Goal: Task Accomplishment & Management: Complete application form

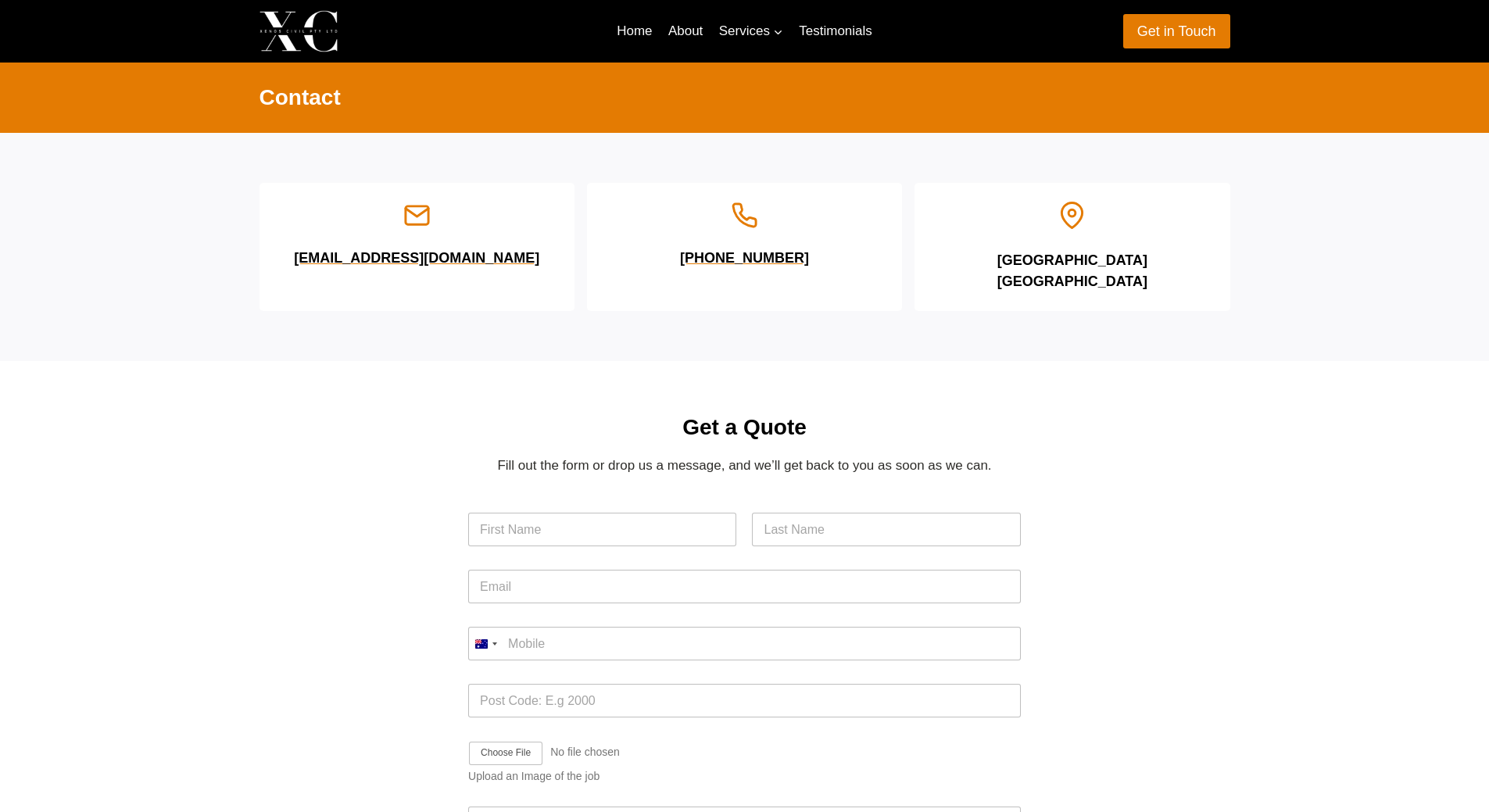
drag, startPoint x: 406, startPoint y: 289, endPoint x: 310, endPoint y: 310, distance: 98.3
click at [310, 310] on div "[EMAIL_ADDRESS][DOMAIN_NAME]" at bounding box center [417, 246] width 315 height 128
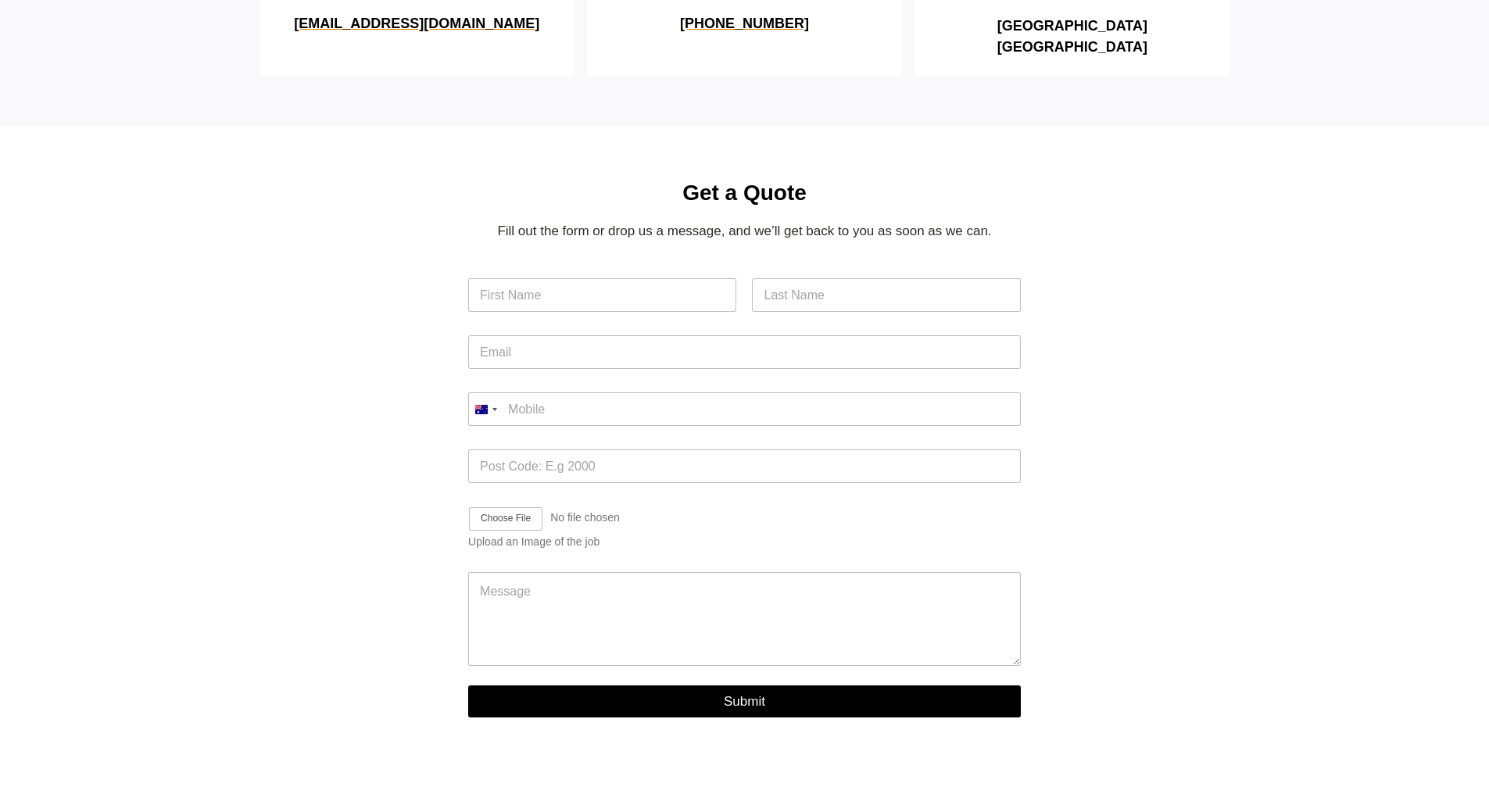
scroll to position [156, 0]
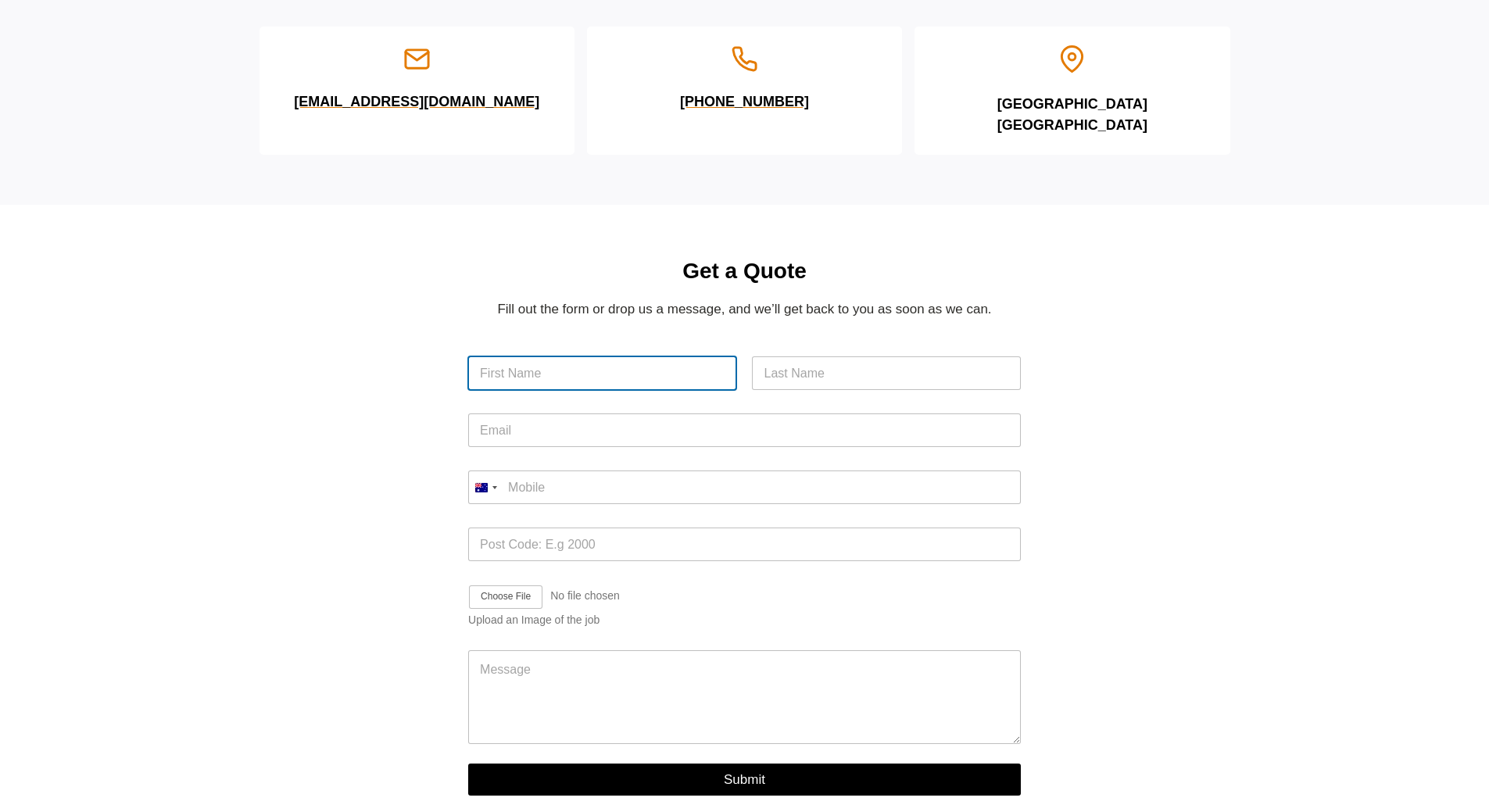
click at [615, 390] on input "First" at bounding box center [602, 374] width 268 height 34
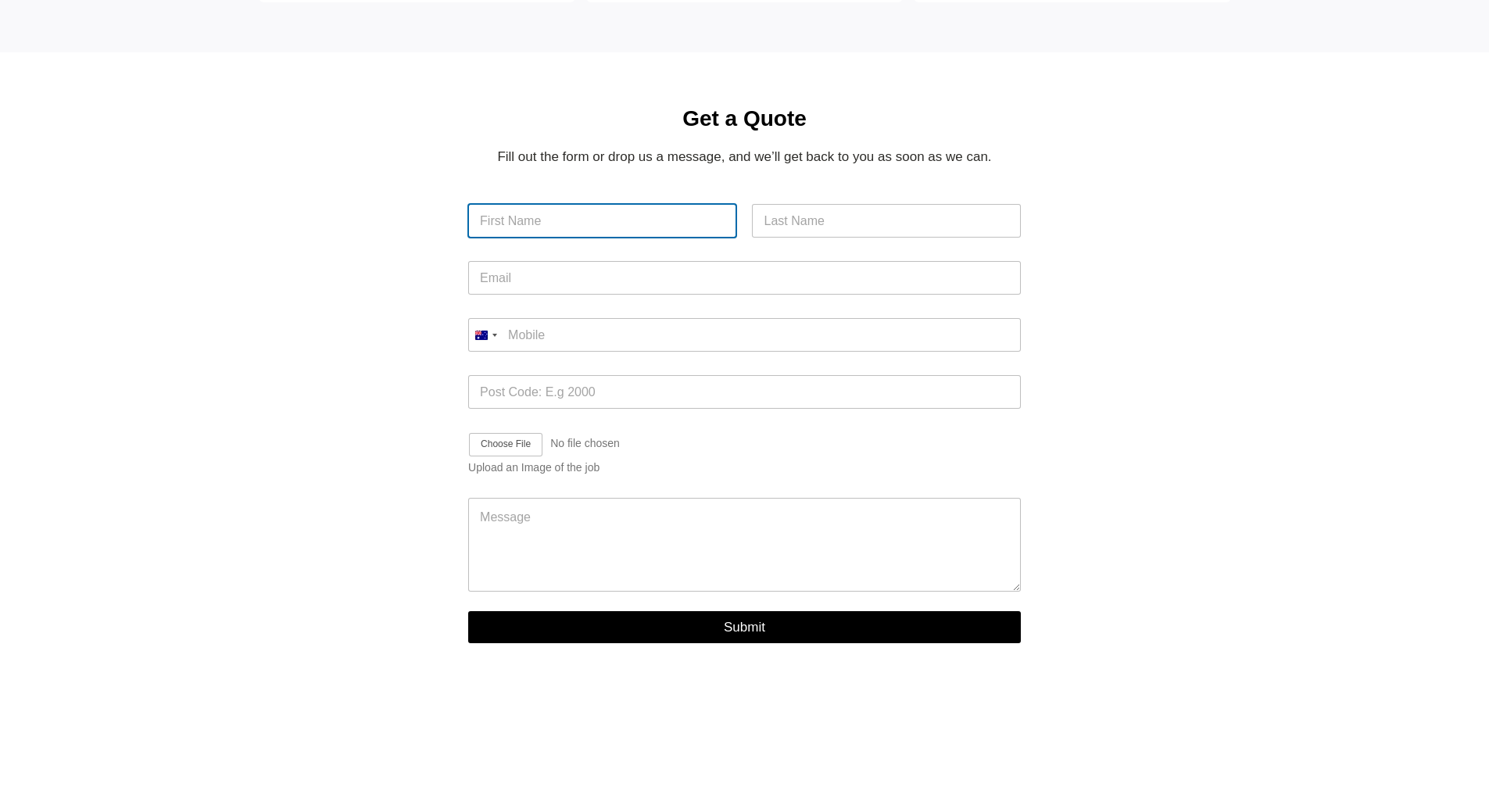
scroll to position [313, 0]
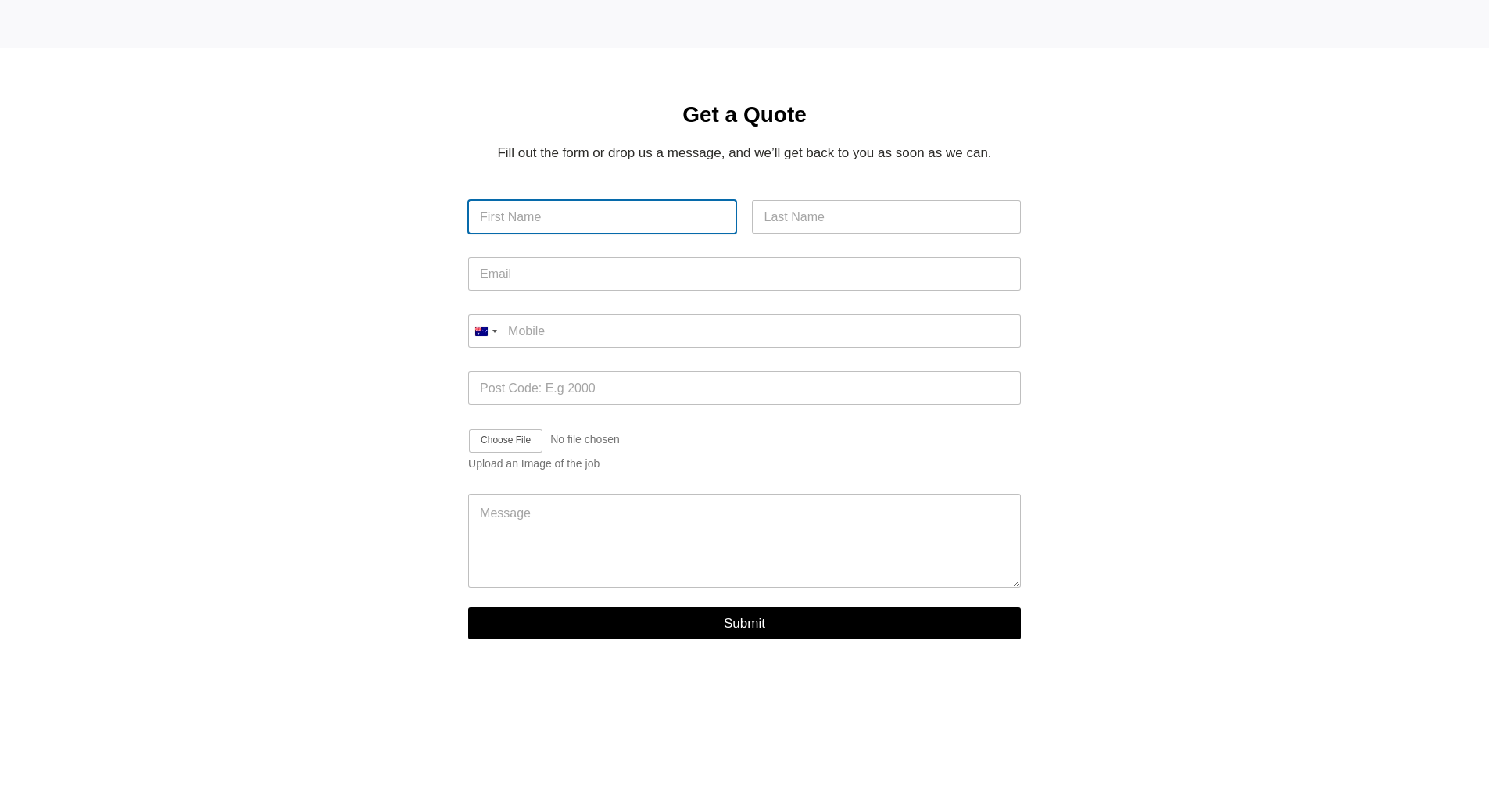
click at [541, 234] on input "First" at bounding box center [602, 217] width 268 height 34
type input "[PERSON_NAME]"
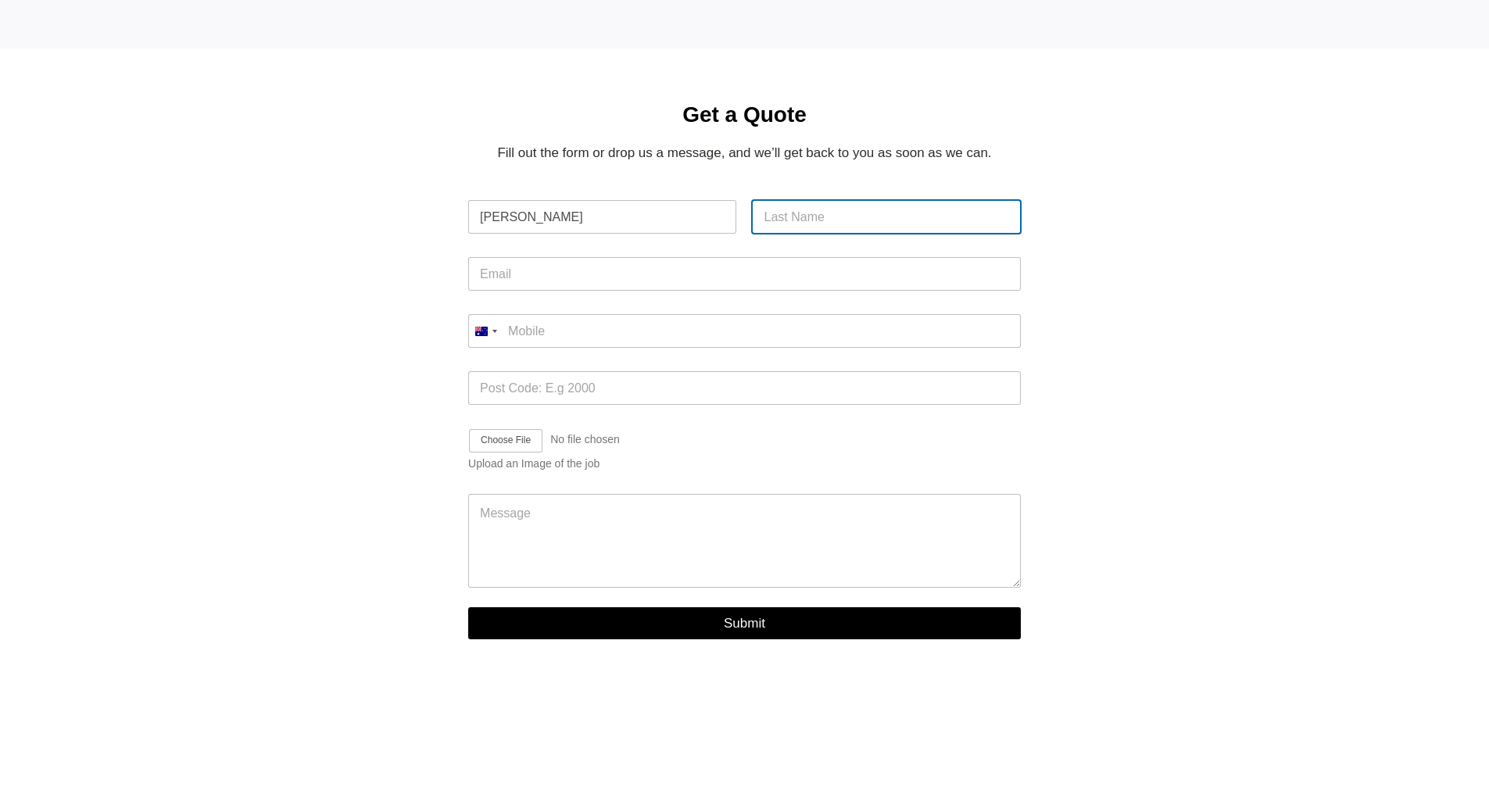
click at [829, 234] on input "Last" at bounding box center [886, 217] width 268 height 34
type input "Churilov"
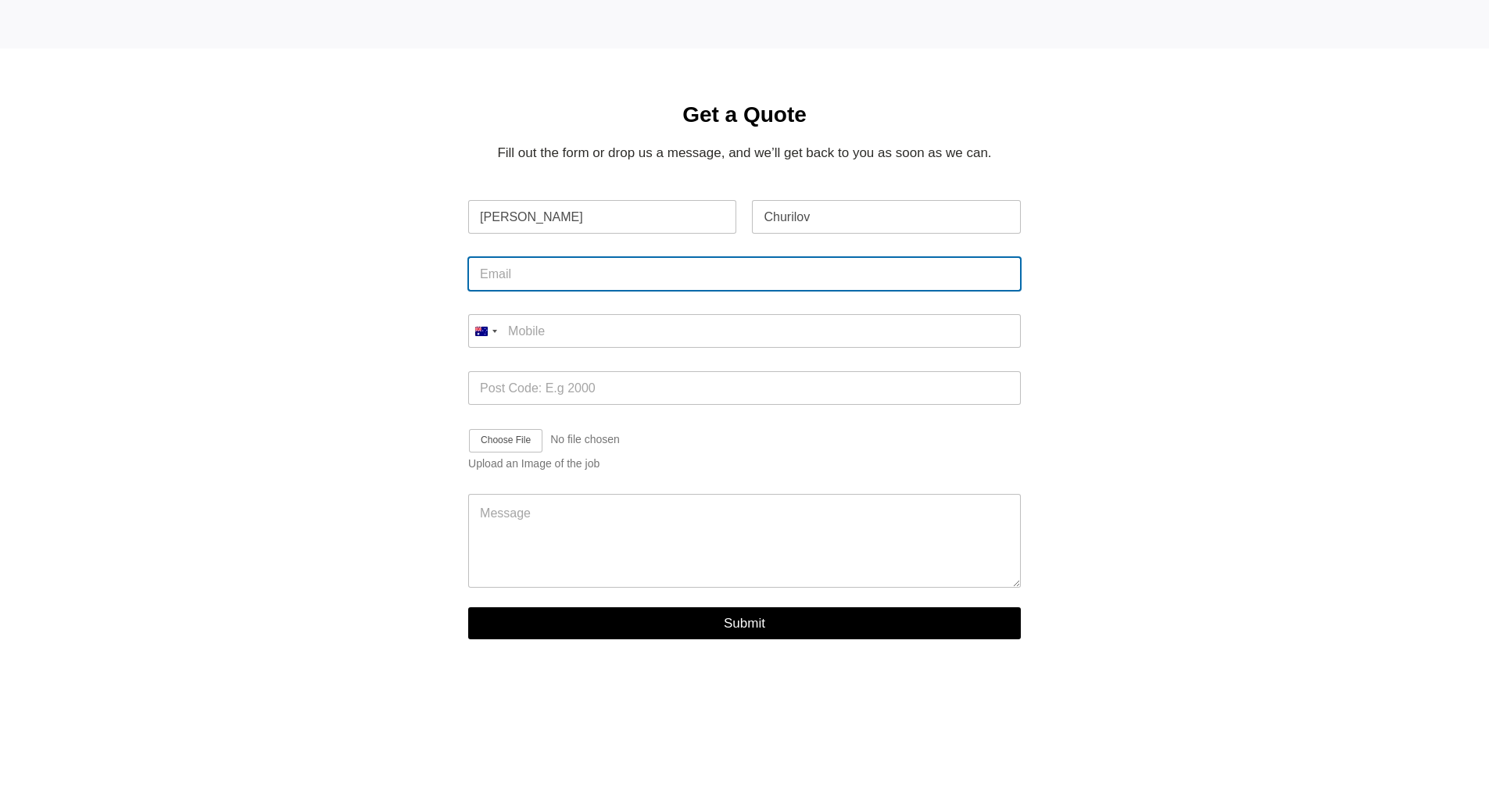
type input "[PERSON_NAME][EMAIL_ADDRESS][DOMAIN_NAME]"
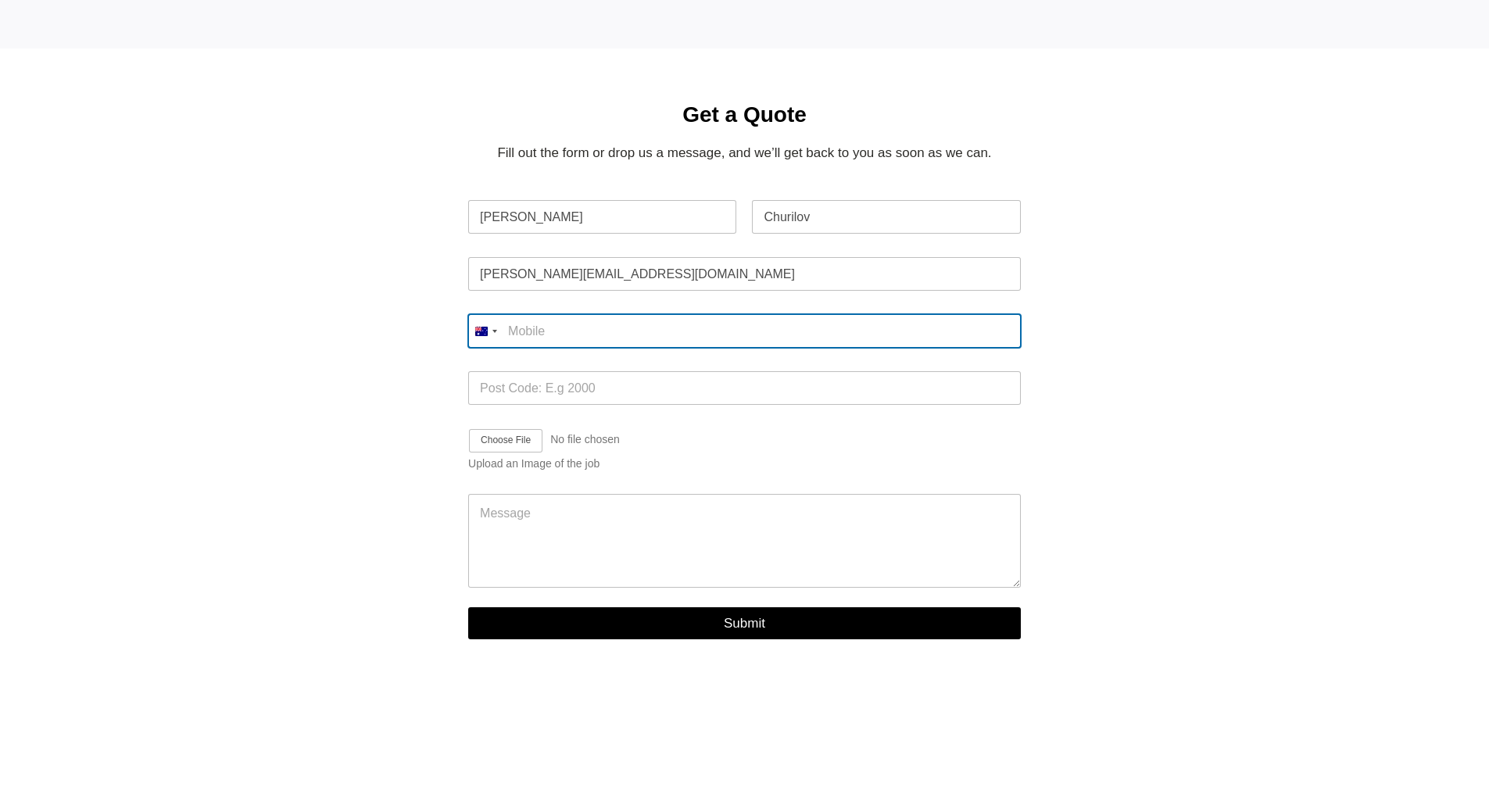
type input "02 9372 4871"
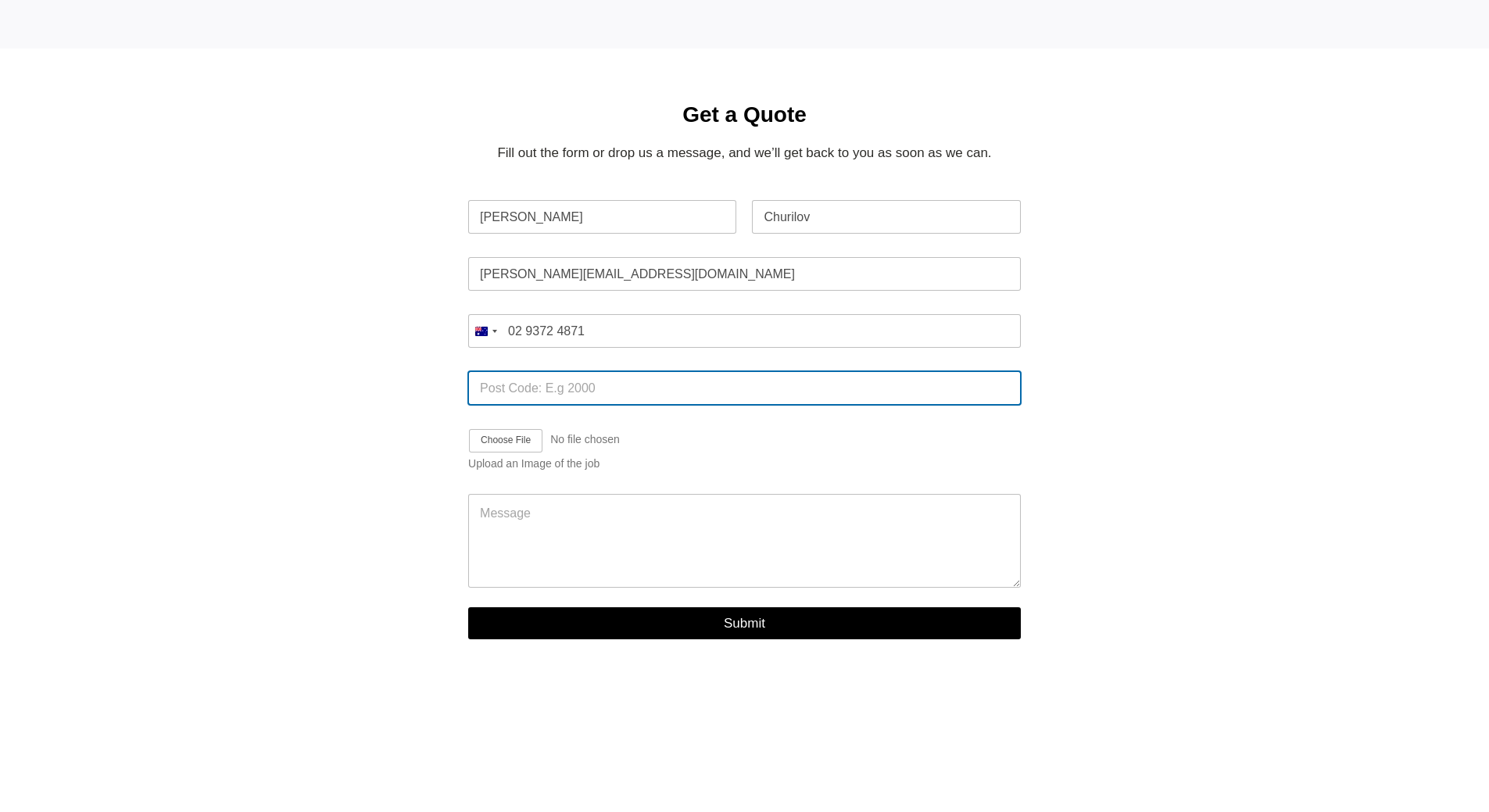
type input "2113"
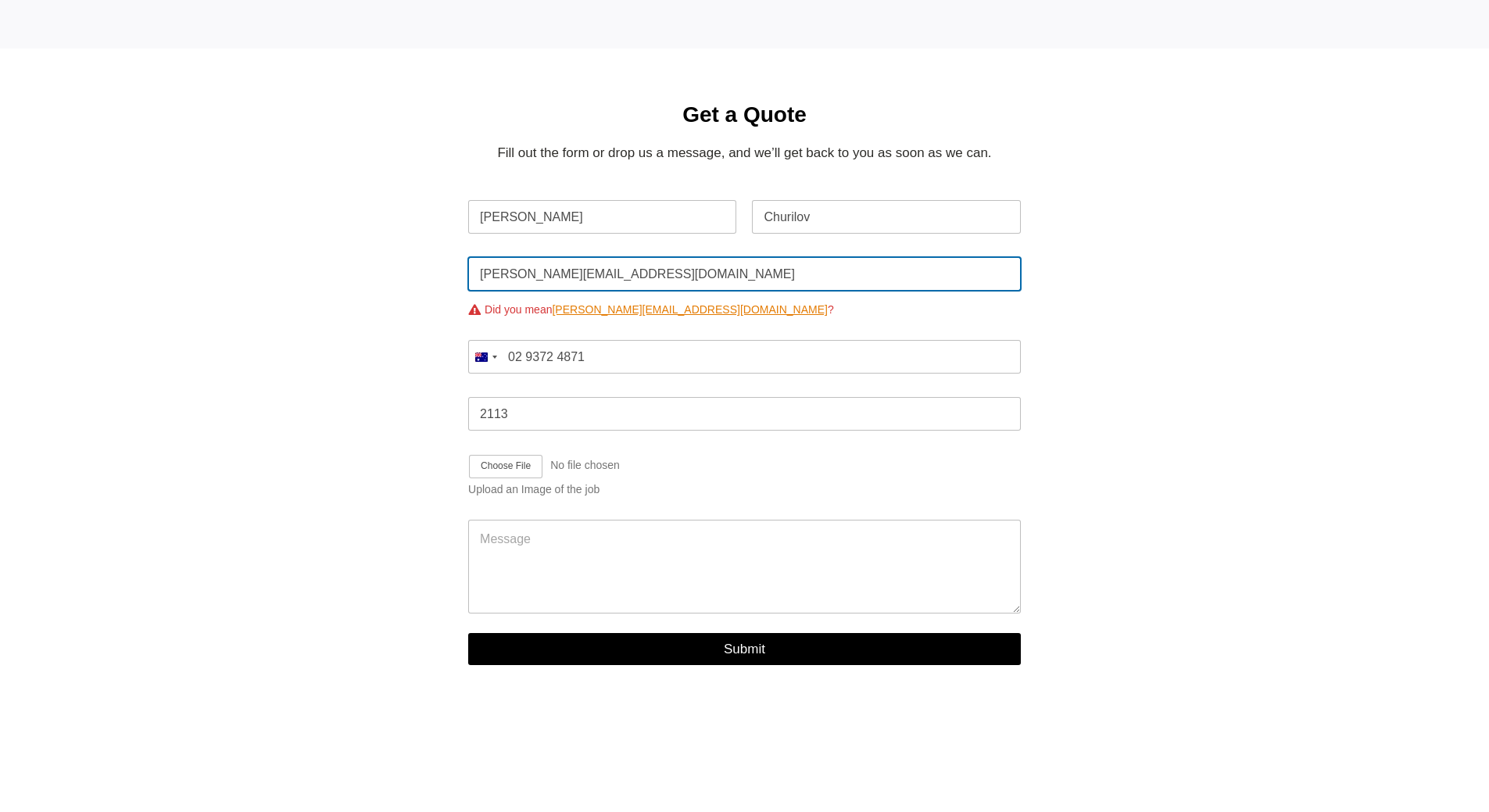
drag, startPoint x: 673, startPoint y: 323, endPoint x: 234, endPoint y: 285, distance: 440.6
click at [234, 285] on div "Get a Quote Fill out the form or drop us a message, and we’ll get back to you a…" at bounding box center [744, 391] width 1489 height 685
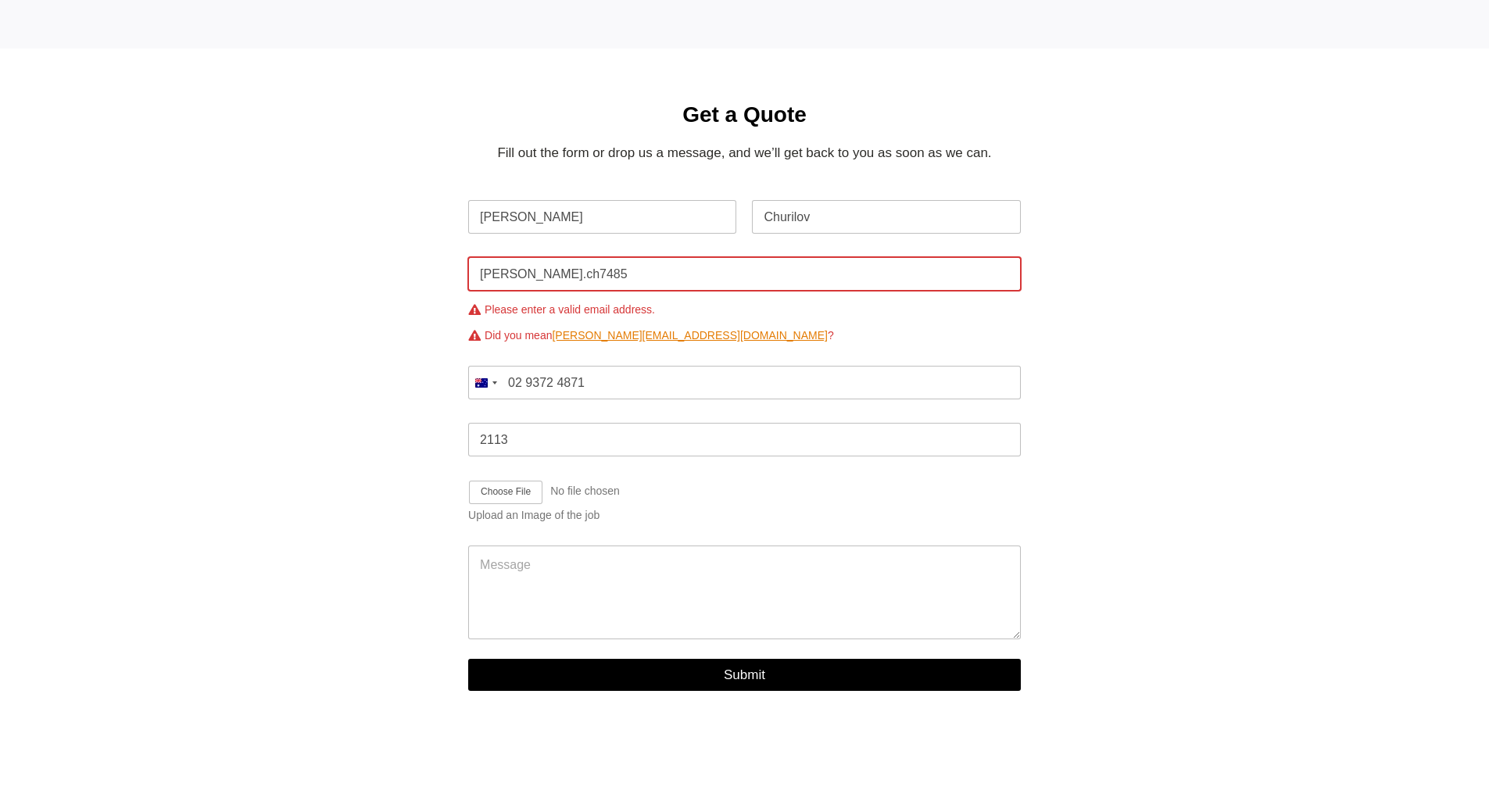
click at [468, 659] on button "Submit" at bounding box center [744, 675] width 553 height 32
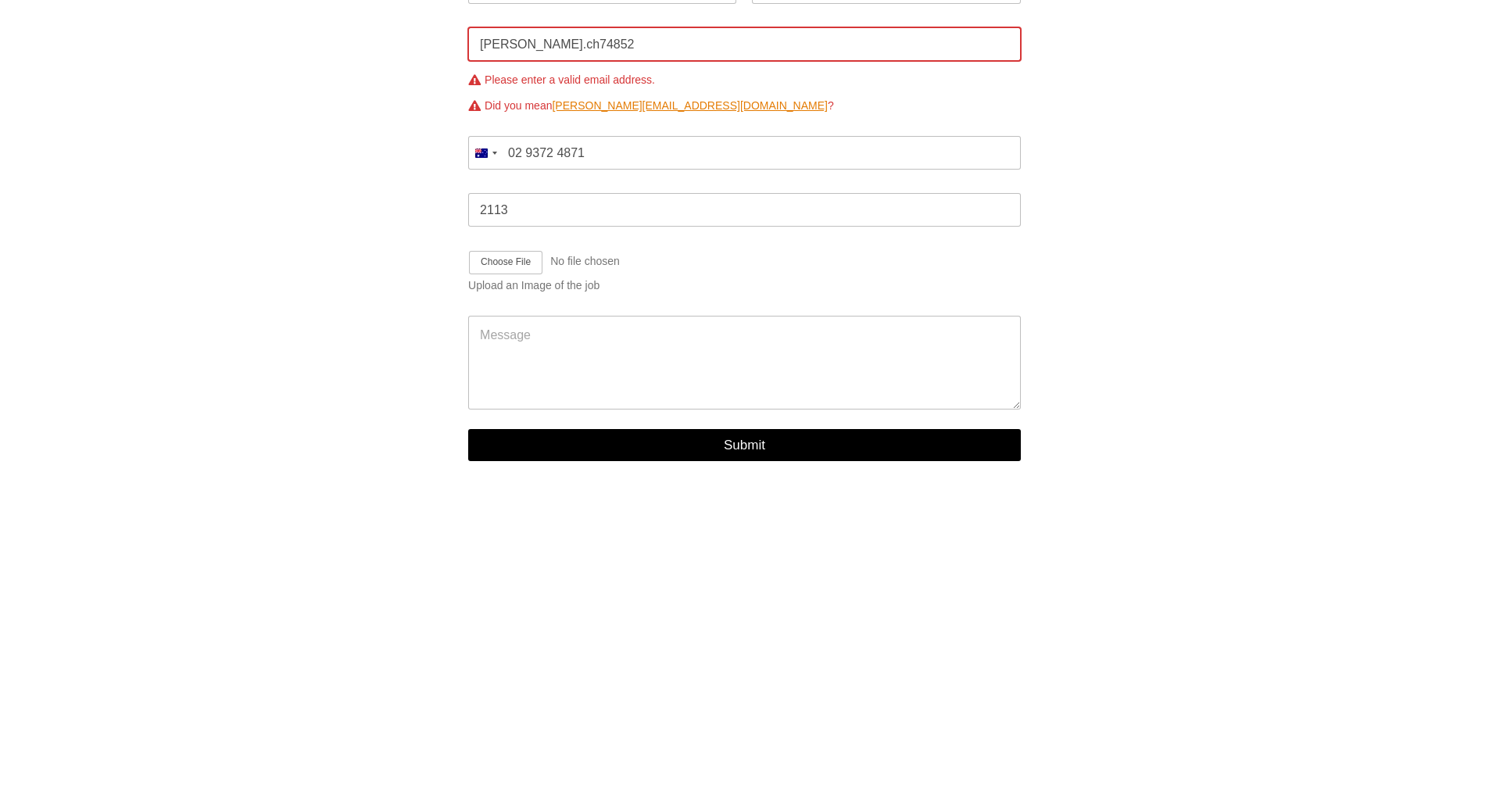
scroll to position [544, 0]
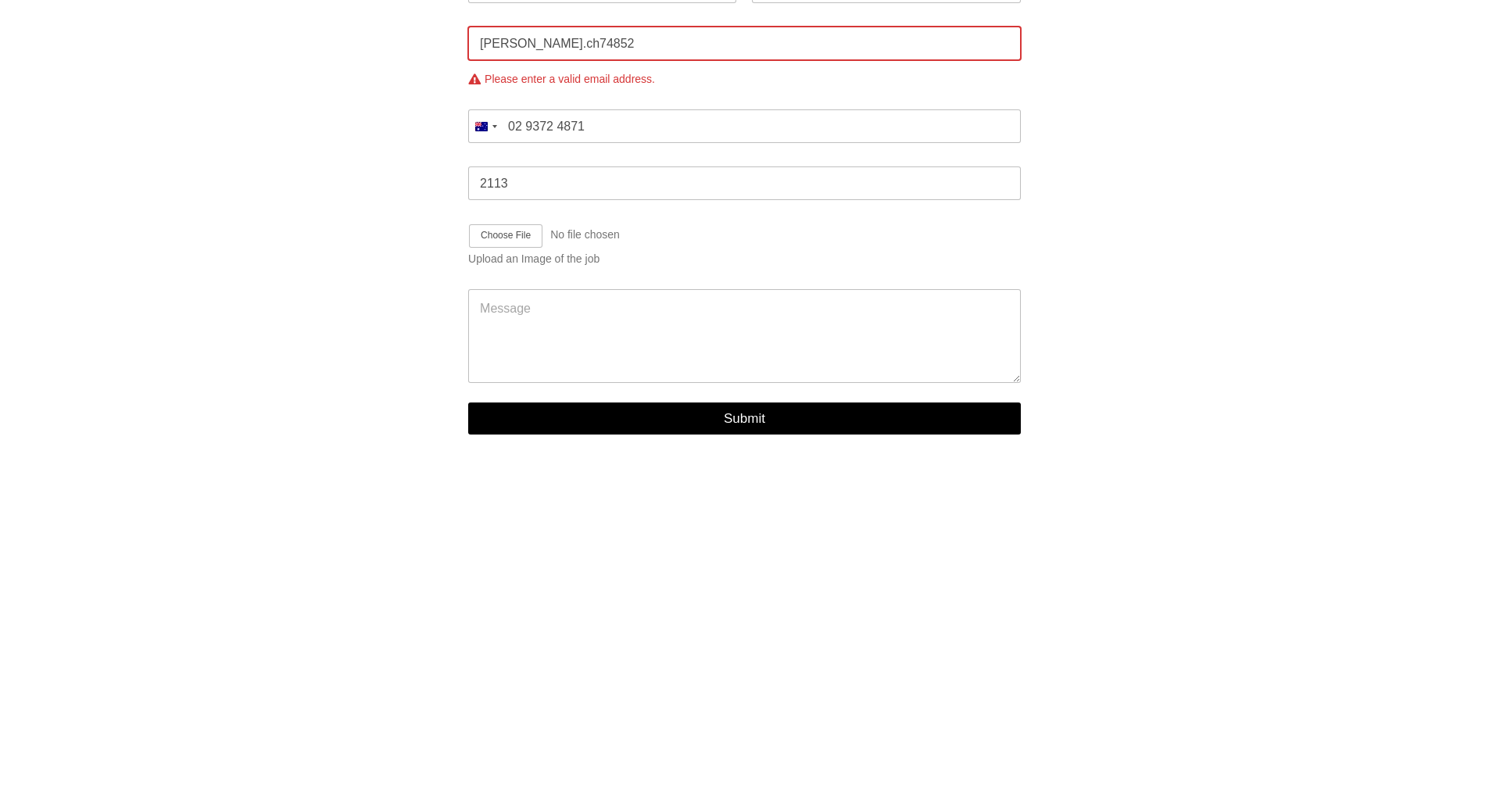
click at [576, 60] on input "[PERSON_NAME].ch74852" at bounding box center [744, 43] width 553 height 34
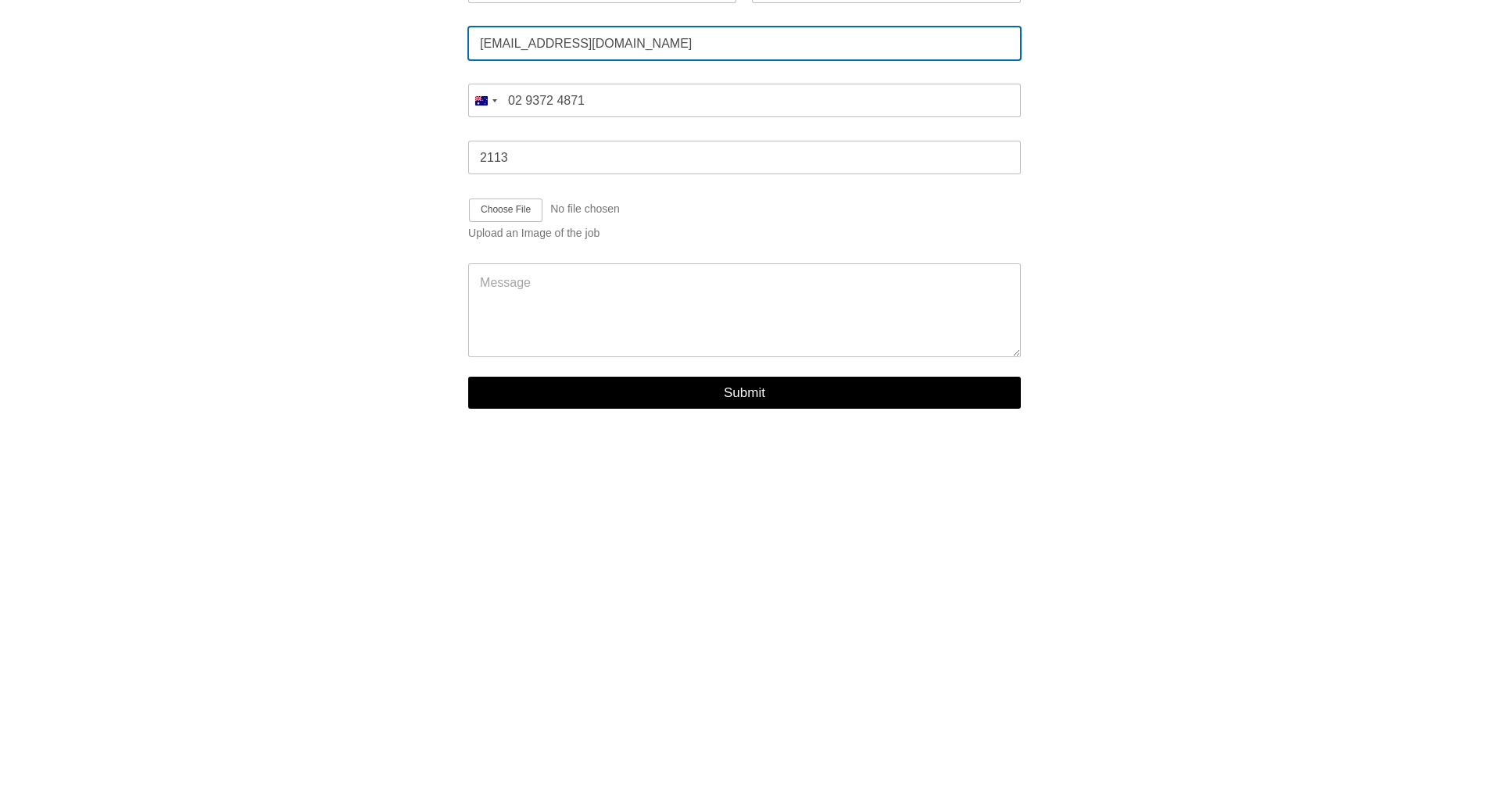
type input "[EMAIL_ADDRESS][DOMAIN_NAME]"
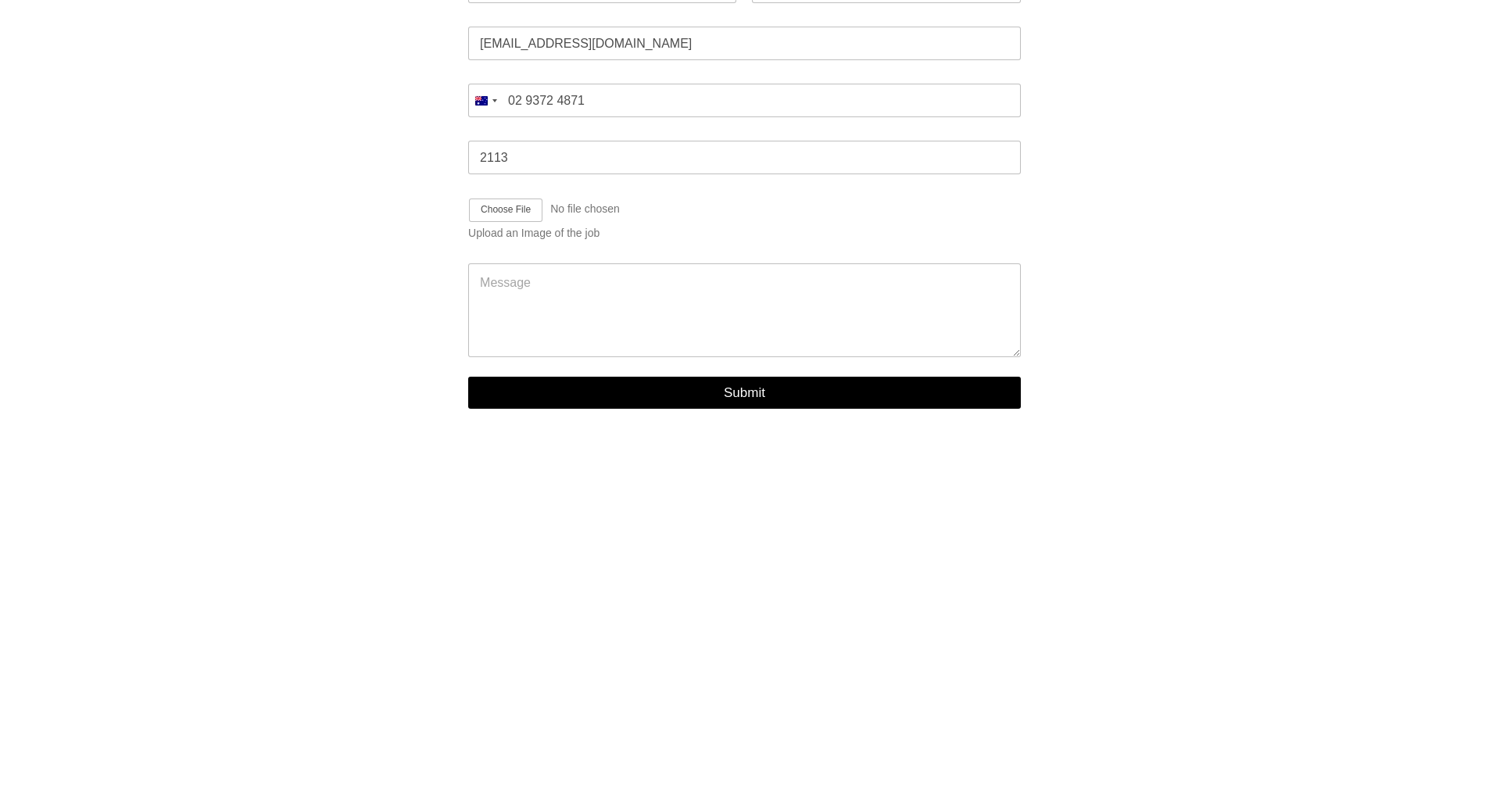
click at [348, 193] on div at bounding box center [352, 147] width 184 height 560
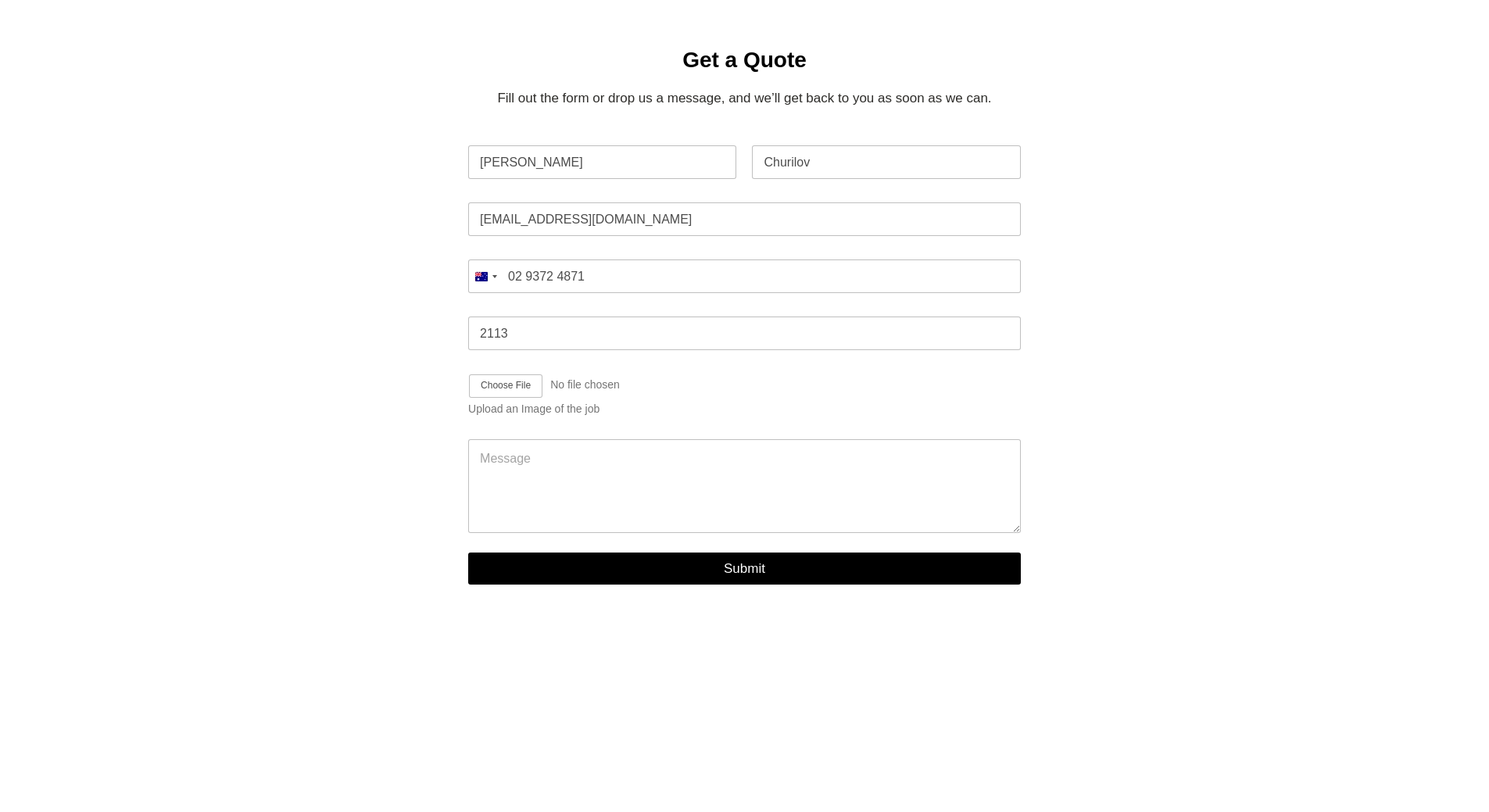
scroll to position [465, 0]
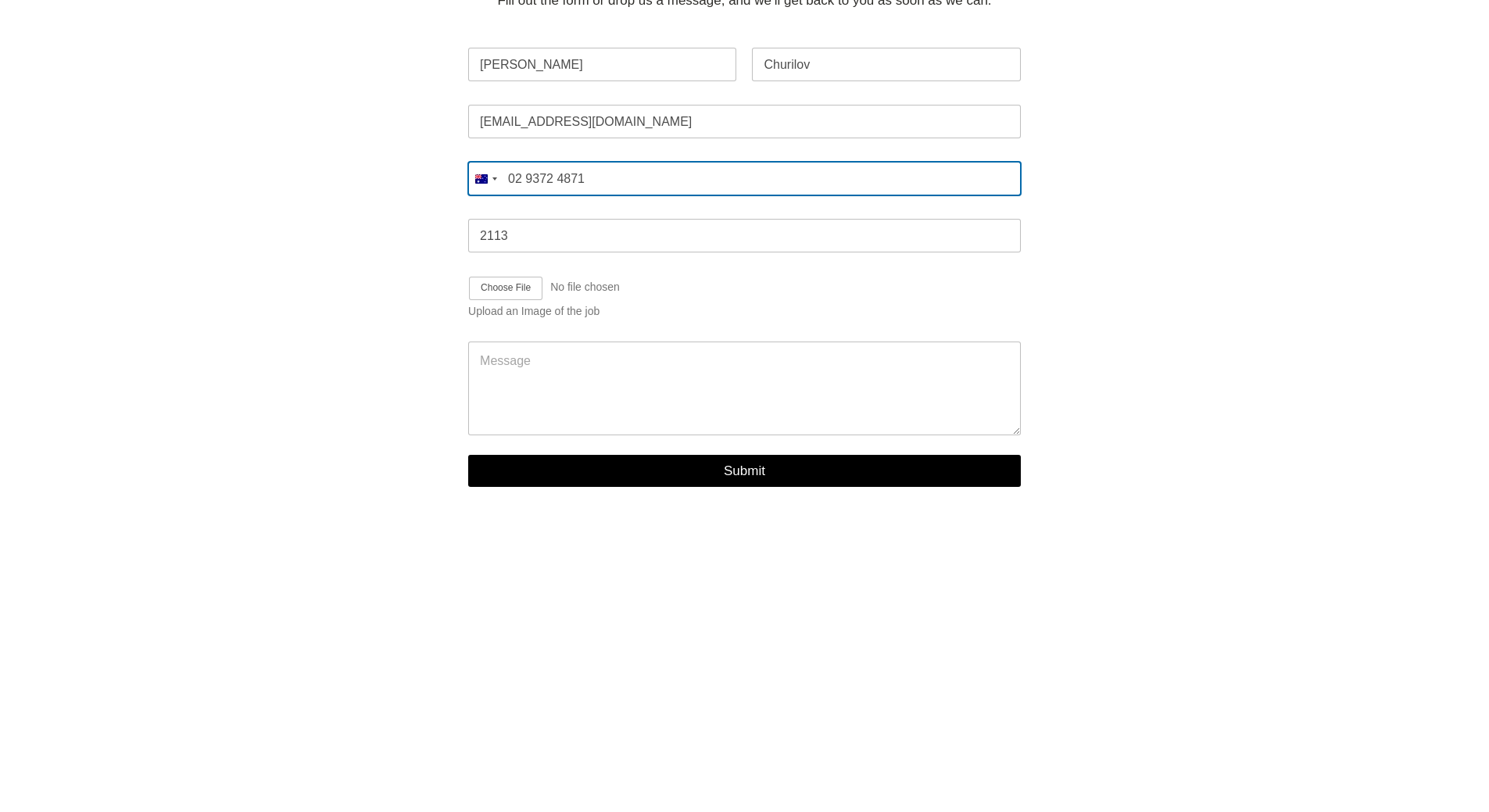
click at [600, 195] on input "02 9372 4871" at bounding box center [744, 179] width 553 height 34
drag, startPoint x: 517, startPoint y: 224, endPoint x: 668, endPoint y: 231, distance: 151.2
click at [668, 195] on input "02 9372 4871" at bounding box center [744, 179] width 553 height 34
type input "0412 173 254"
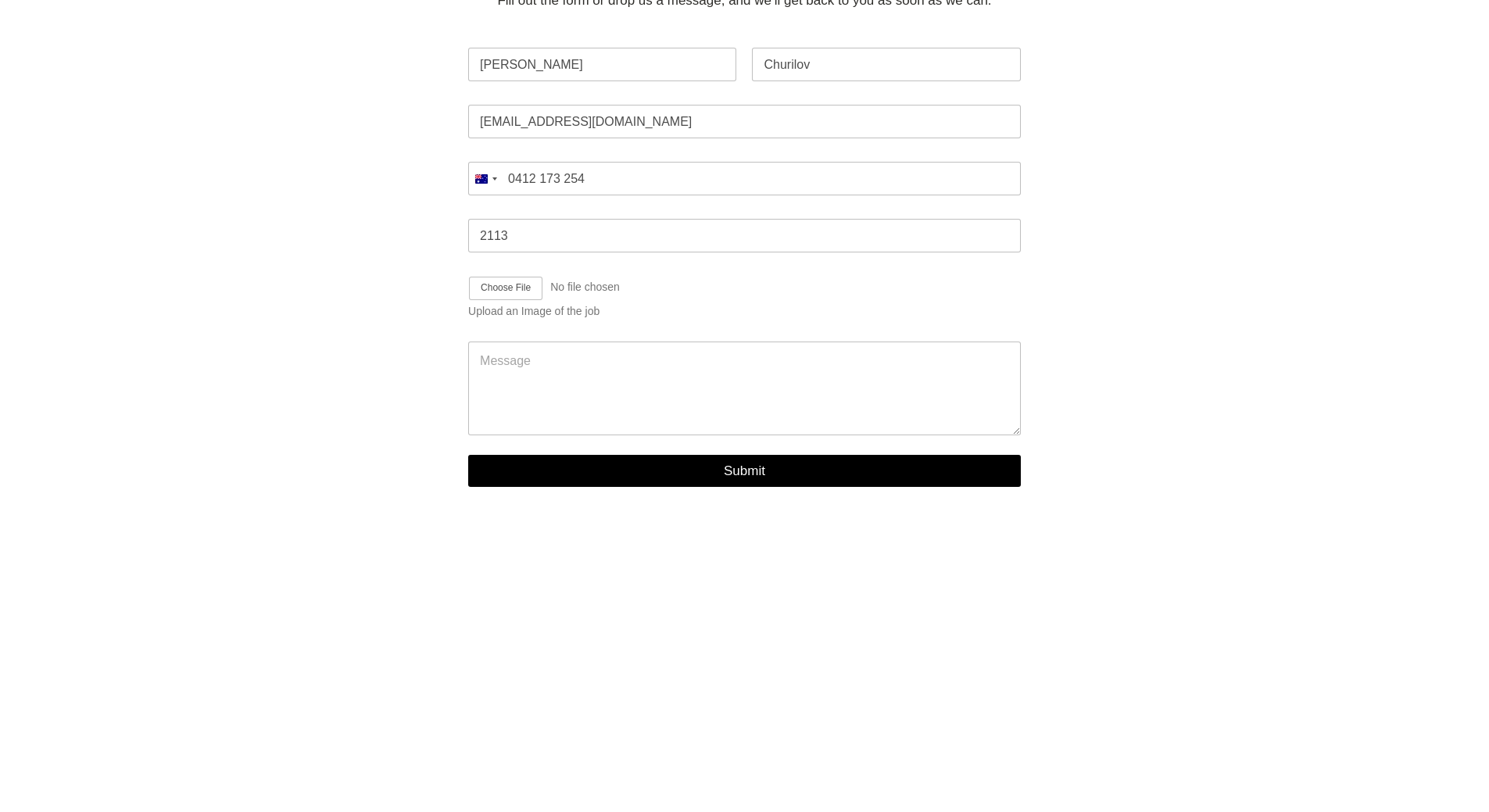
drag, startPoint x: 426, startPoint y: 352, endPoint x: 462, endPoint y: 335, distance: 39.8
click at [426, 350] on div at bounding box center [352, 225] width 184 height 560
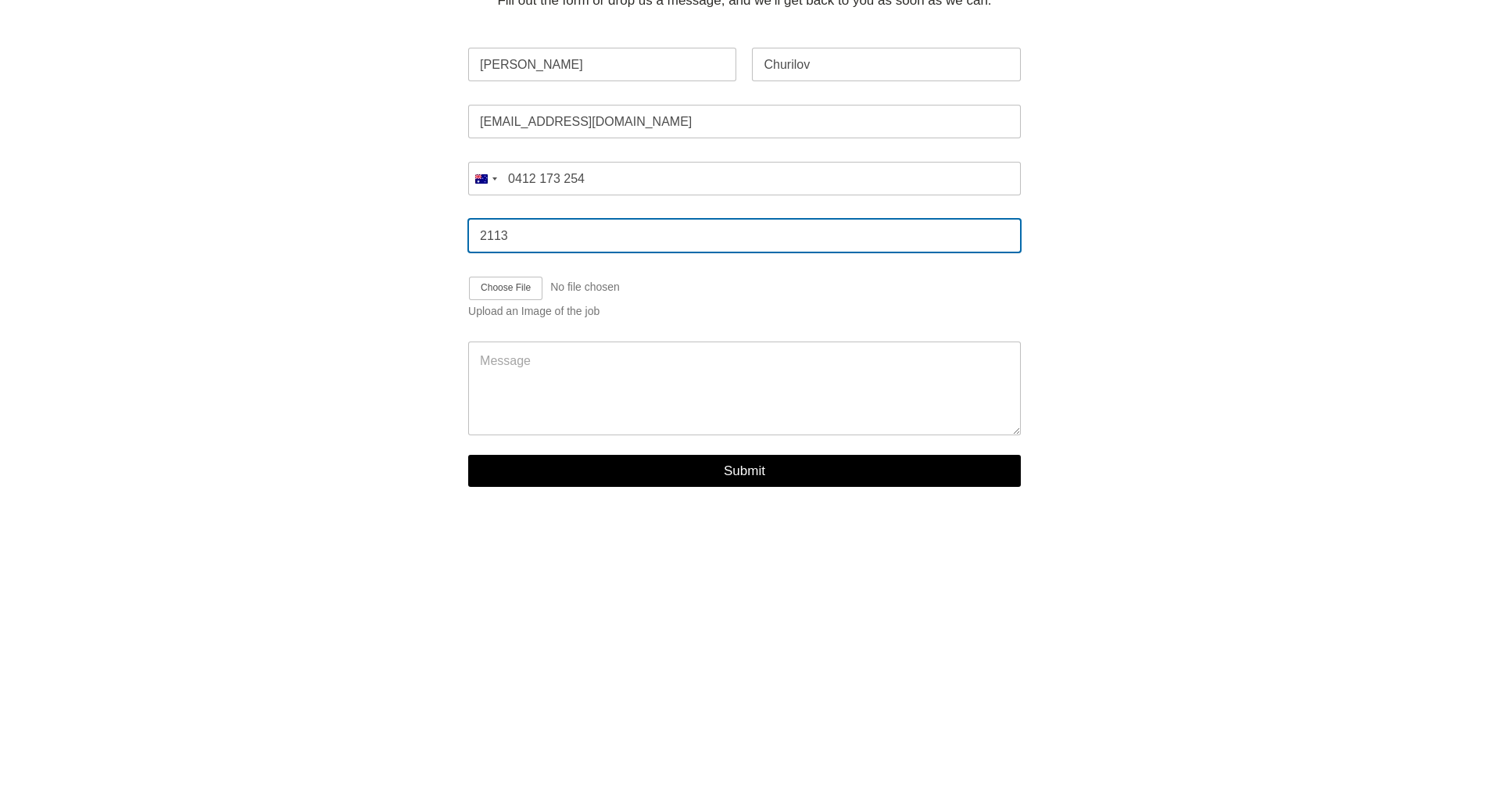
drag, startPoint x: 516, startPoint y: 279, endPoint x: 405, endPoint y: 286, distance: 111.2
click at [405, 286] on div "Get a Quote Fill out the form or drop us a message, and we’ll get back to you a…" at bounding box center [744, 226] width 1008 height 660
type input "2087"
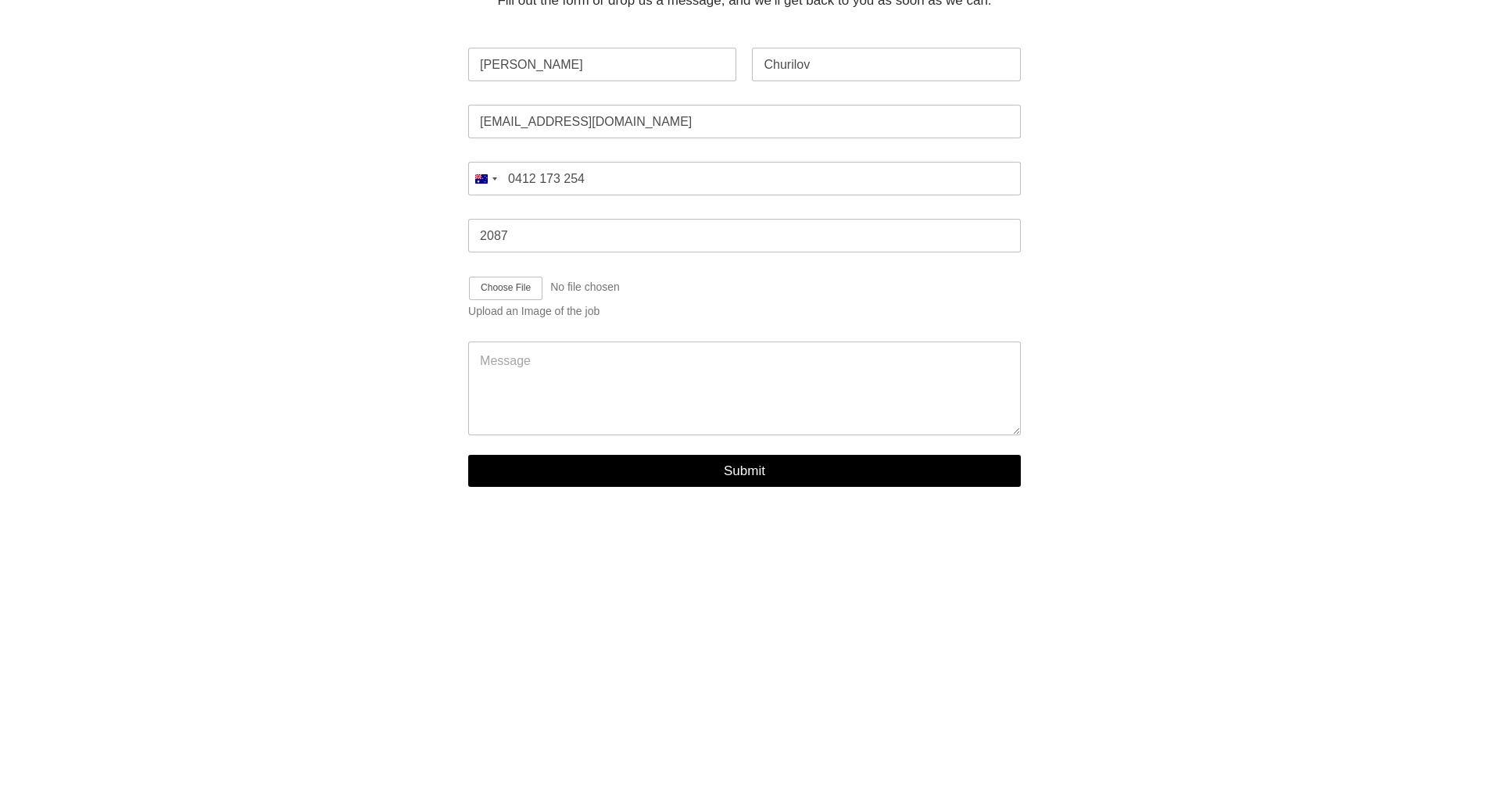
click at [352, 406] on div at bounding box center [352, 225] width 184 height 560
click at [507, 301] on input "Job Image Upload" at bounding box center [634, 288] width 331 height 25
click at [525, 301] on input "Job Image Upload" at bounding box center [634, 288] width 331 height 25
type input "C:\fakepath\13 Landscape_1.jpg"
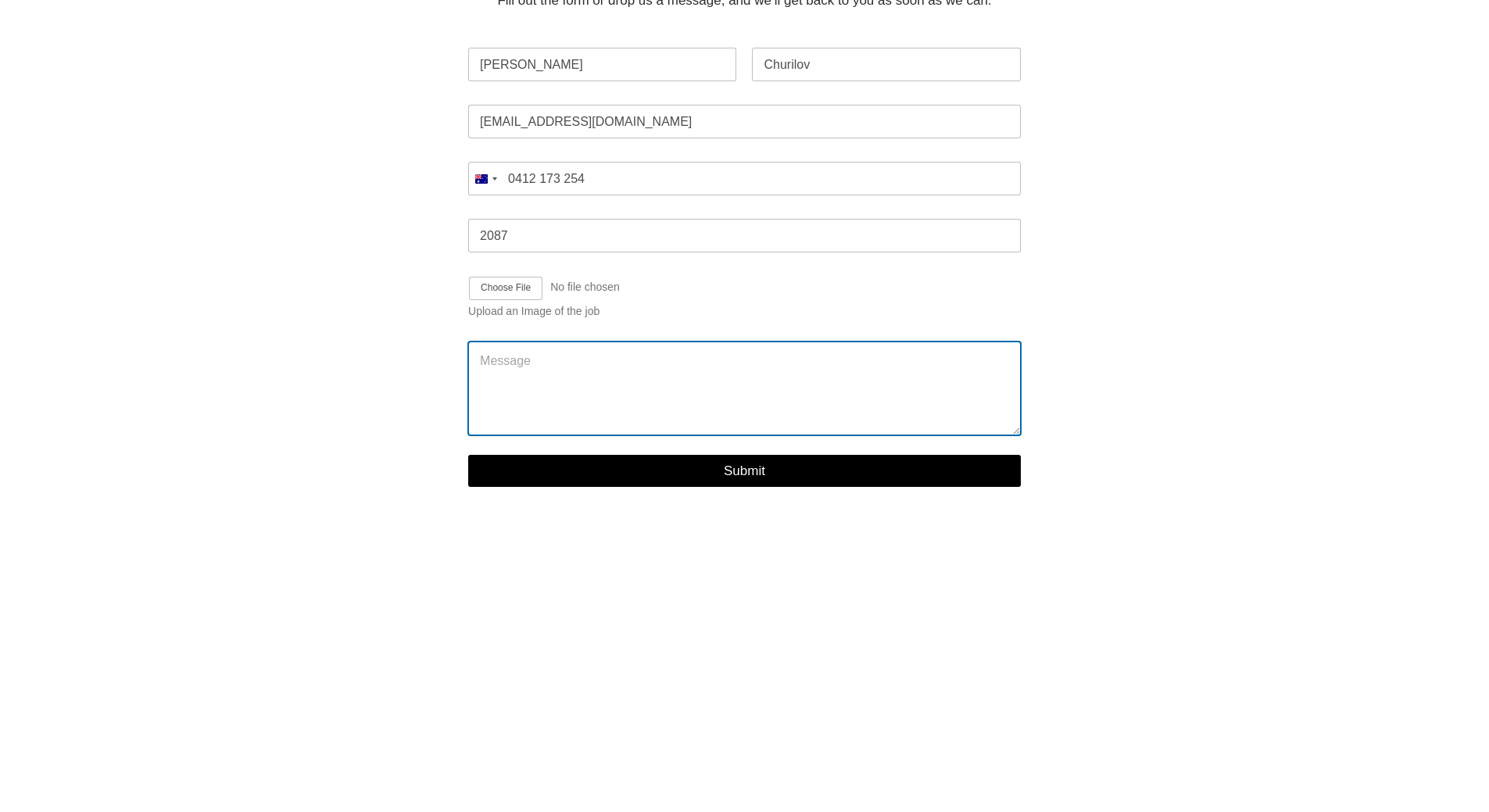
click at [558, 413] on textarea "Message" at bounding box center [744, 388] width 553 height 93
paste textarea "Hello I’m looking to replace the existing driveway as per the attached sketch (…"
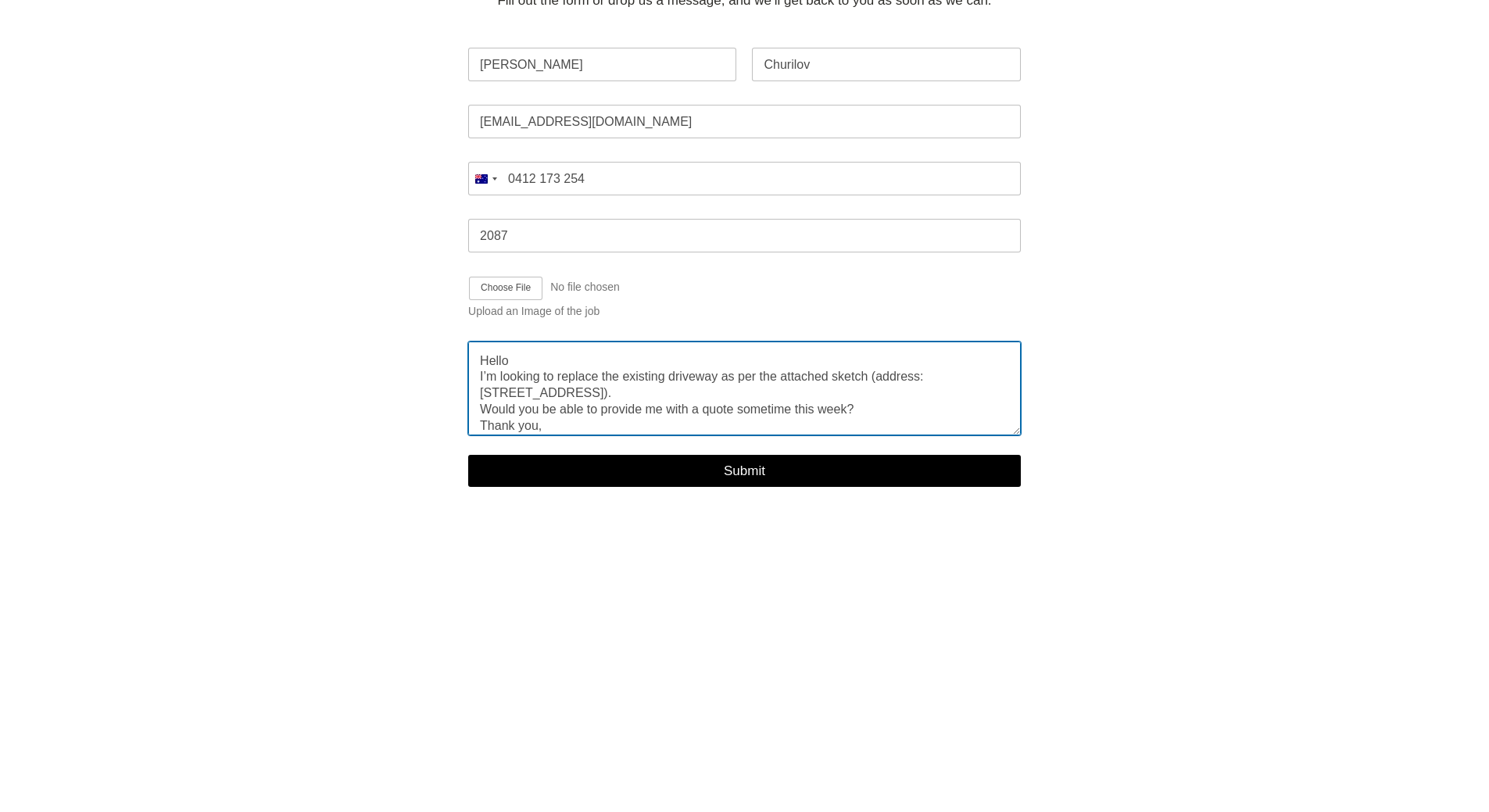
scroll to position [59, 0]
drag, startPoint x: 536, startPoint y: 434, endPoint x: 489, endPoint y: 414, distance: 51.1
click at [489, 414] on textarea "Hello I’m looking to replace the existing driveway as per the attached sketch (…" at bounding box center [744, 388] width 553 height 93
click at [620, 436] on textarea "Hello I’m looking to replace the existing driveway as per the attached sketch (…" at bounding box center [744, 388] width 553 height 93
drag, startPoint x: 540, startPoint y: 434, endPoint x: 483, endPoint y: 431, distance: 57.1
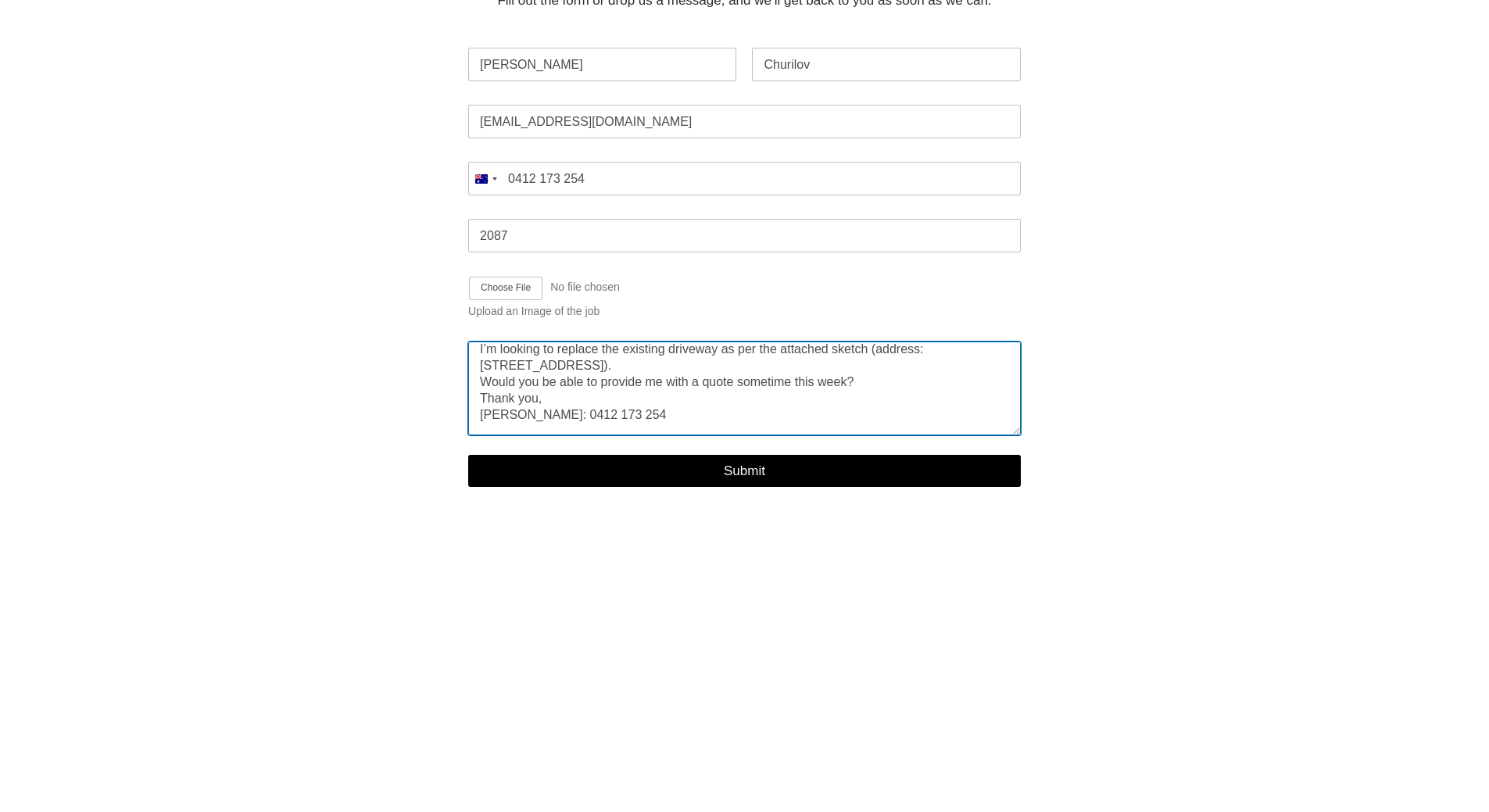
click at [485, 426] on textarea "Hello I’m looking to replace the existing driveway as per the attached sketch (…" at bounding box center [744, 388] width 553 height 93
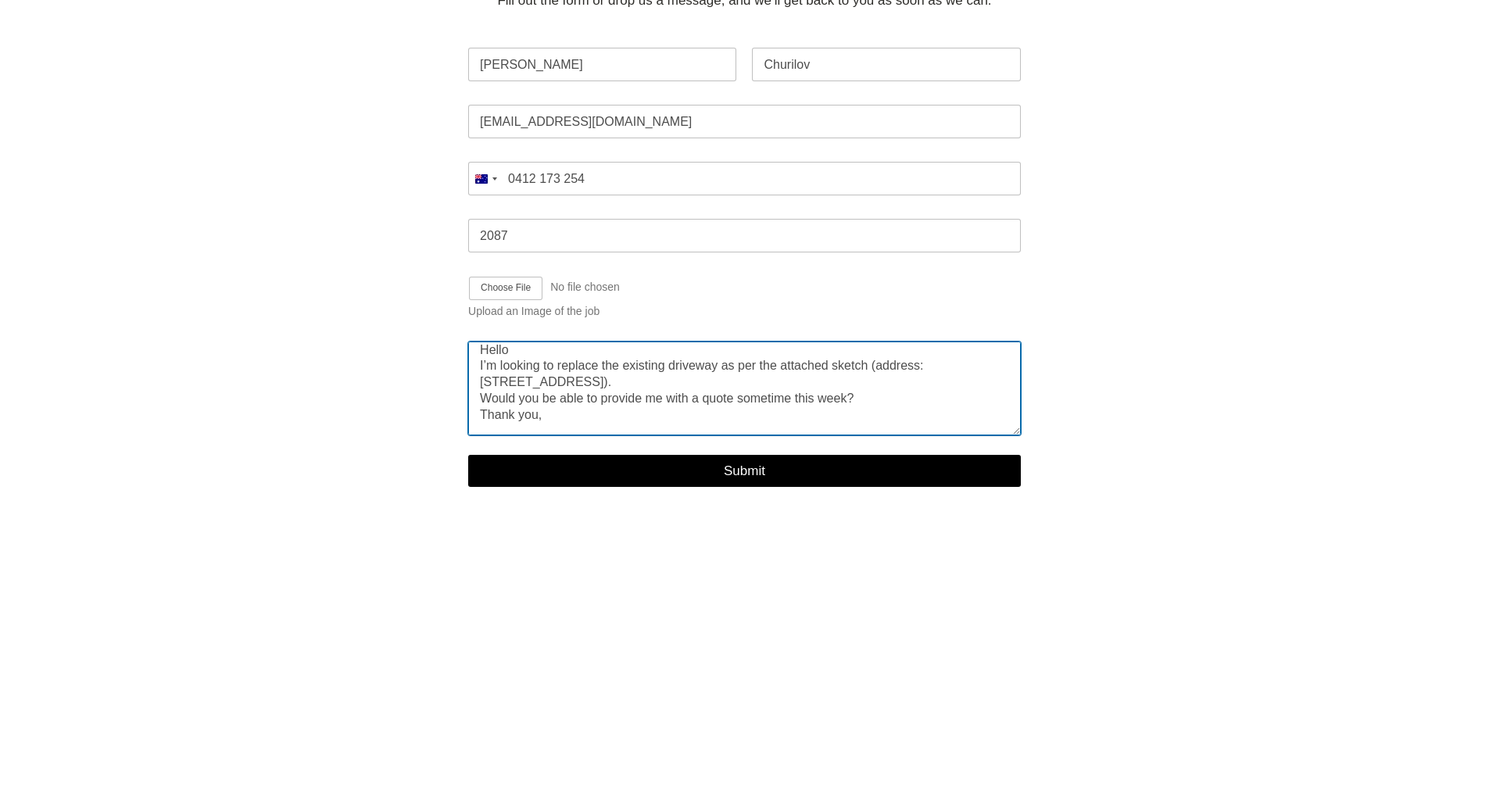
scroll to position [11, 0]
drag, startPoint x: 878, startPoint y: 414, endPoint x: 877, endPoint y: 421, distance: 7.1
click at [877, 421] on textarea "Hello I’m looking to replace the existing driveway as per the attached sketch (…" at bounding box center [744, 388] width 553 height 93
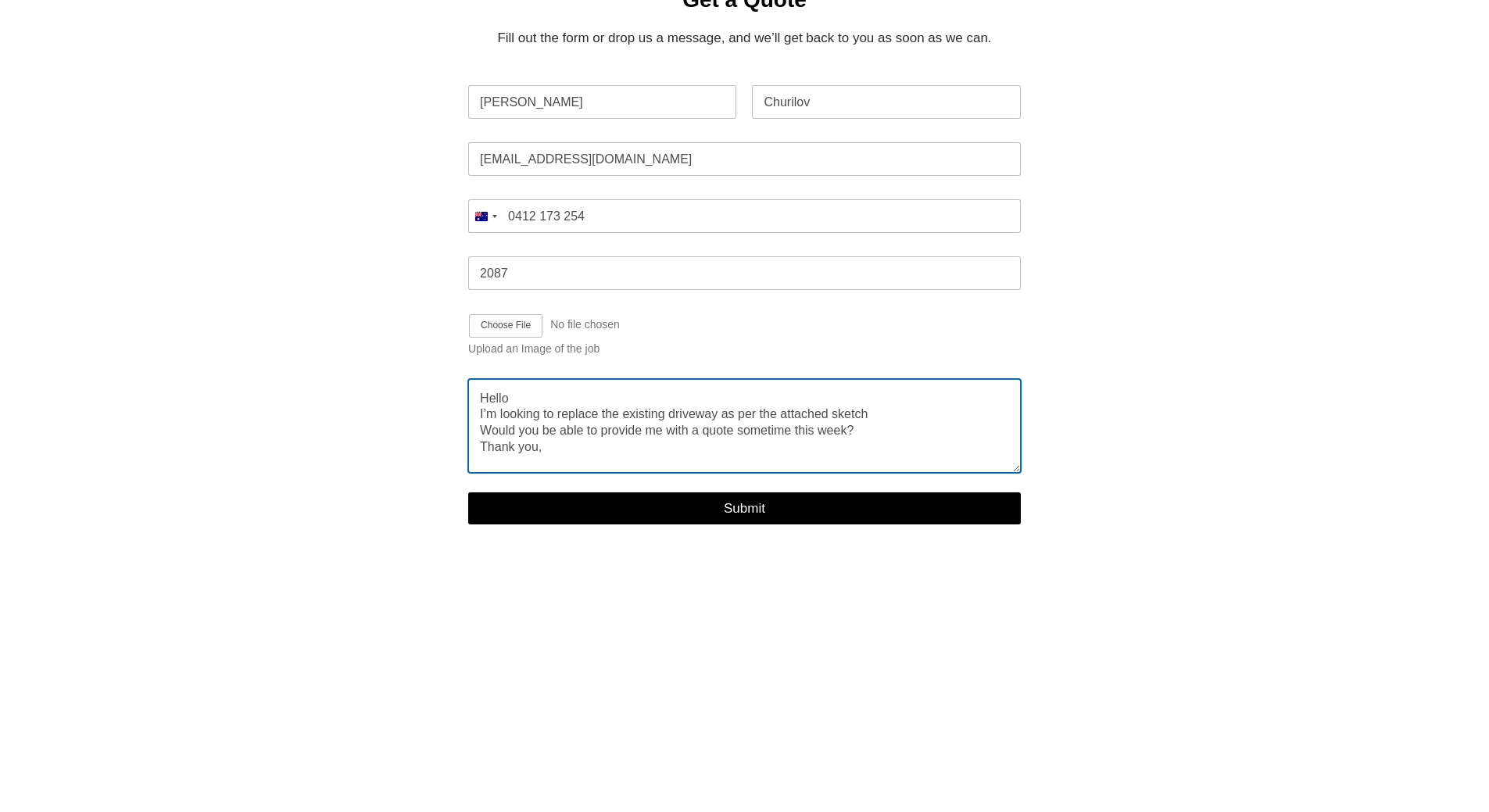
scroll to position [465, 0]
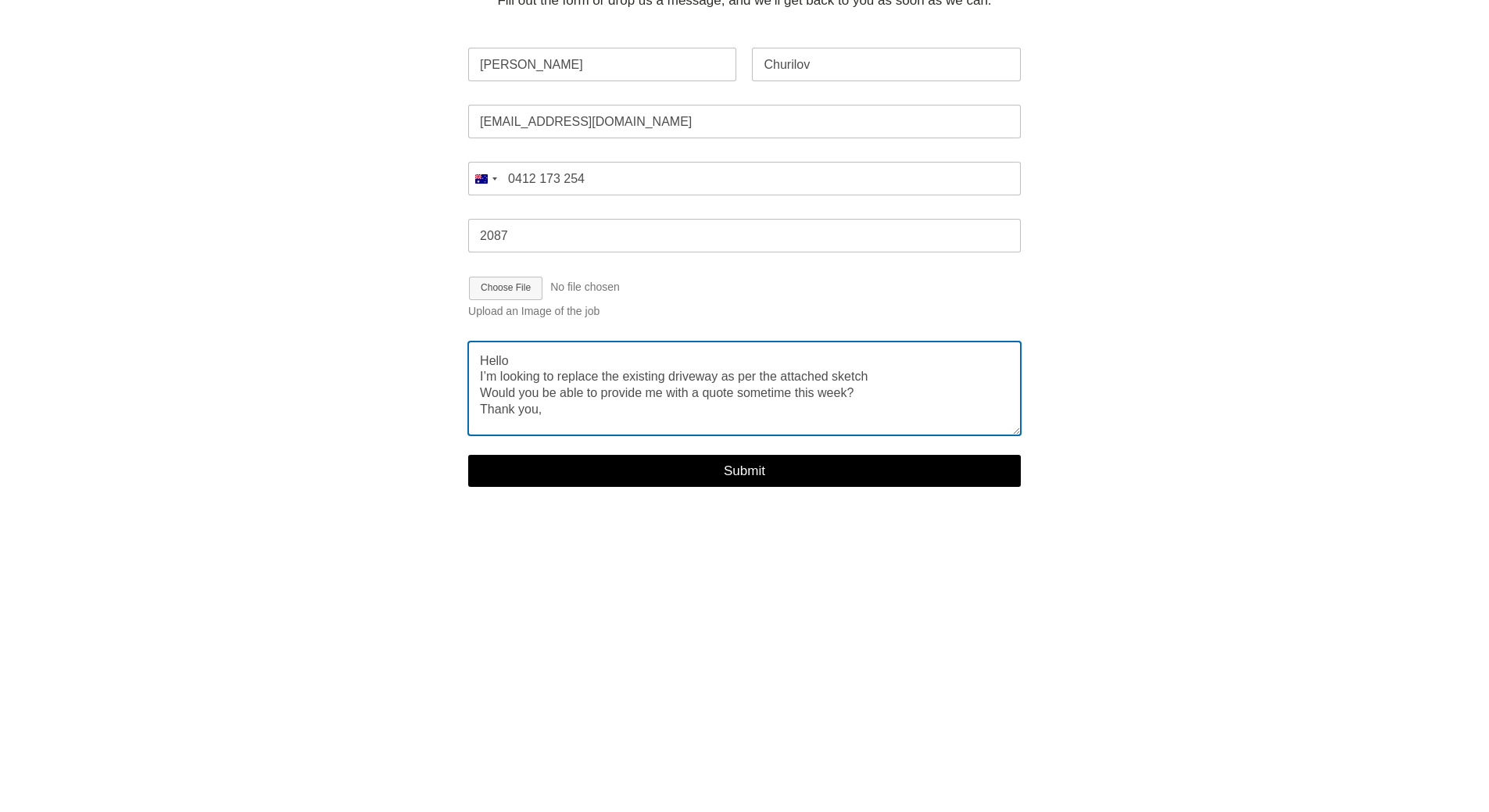
type textarea "Hello I’m looking to replace the existing driveway as per the attached sketch W…"
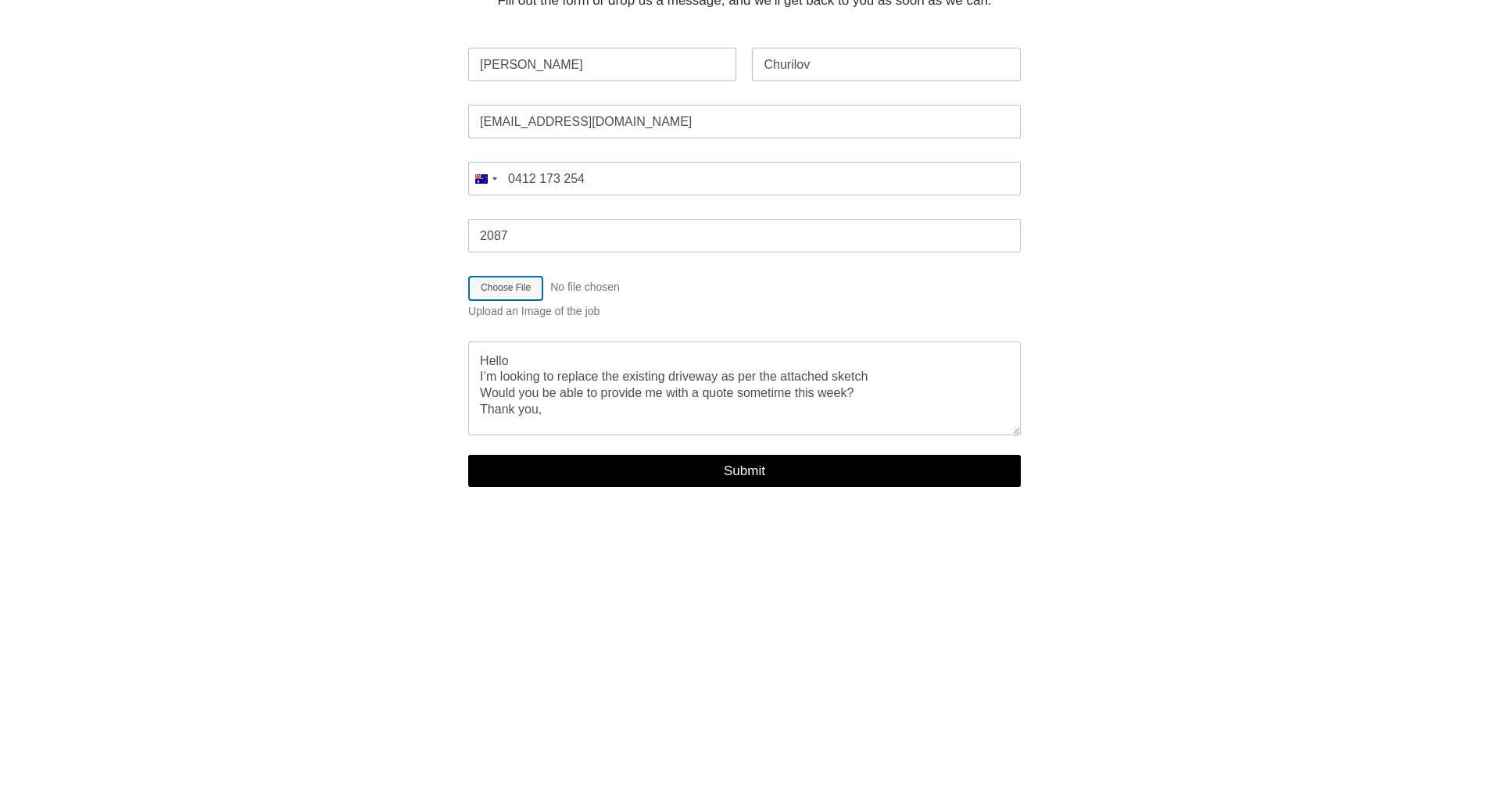
click at [687, 301] on input "Job Image Upload" at bounding box center [634, 288] width 331 height 25
type input "C:\fakepath\[STREET_ADDRESS]pdf"
click at [1016, 355] on div "Get a Quote Fill out the form or drop us a message, and we’ll get back to you a…" at bounding box center [744, 226] width 1008 height 660
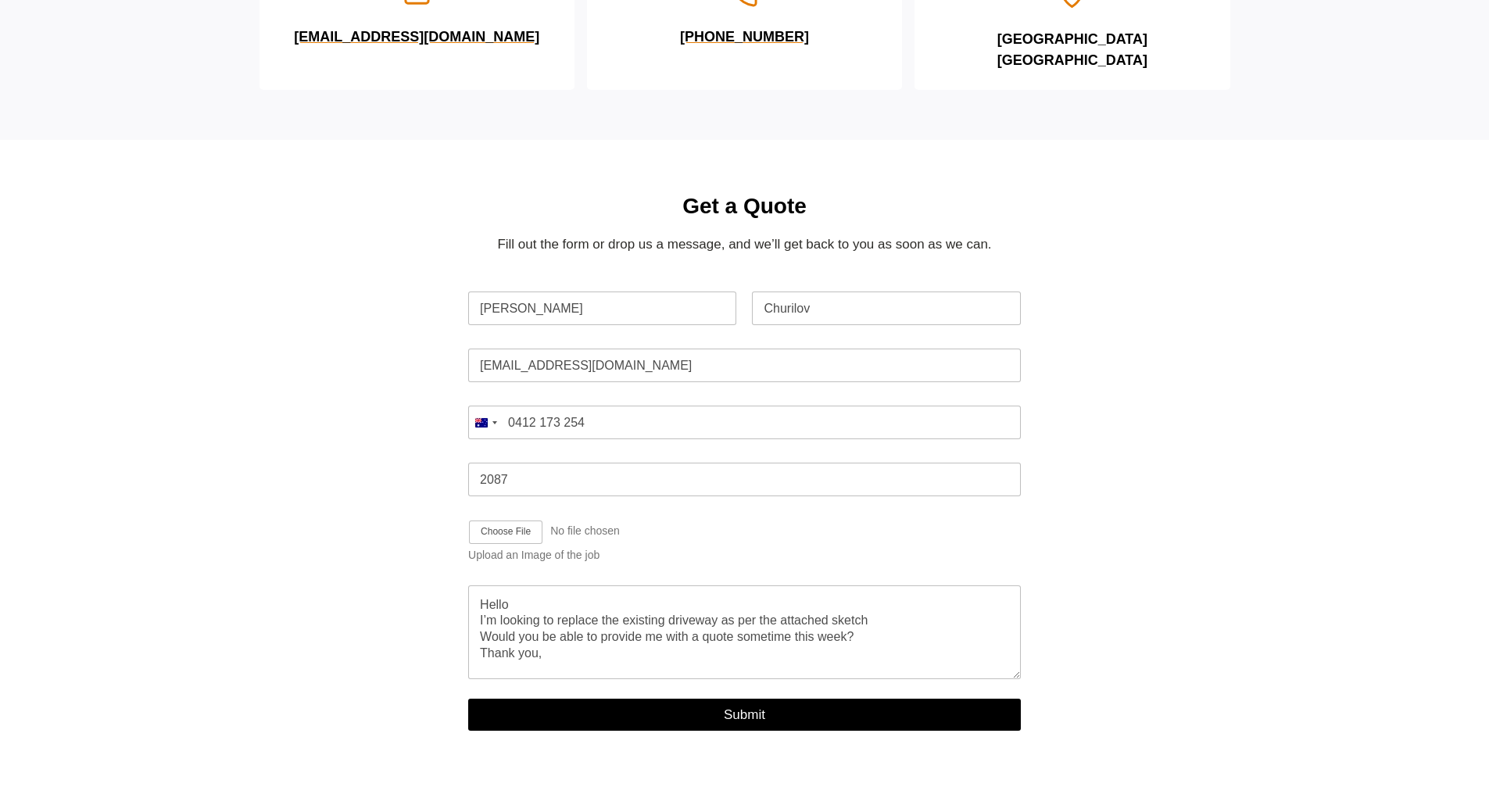
scroll to position [469, 0]
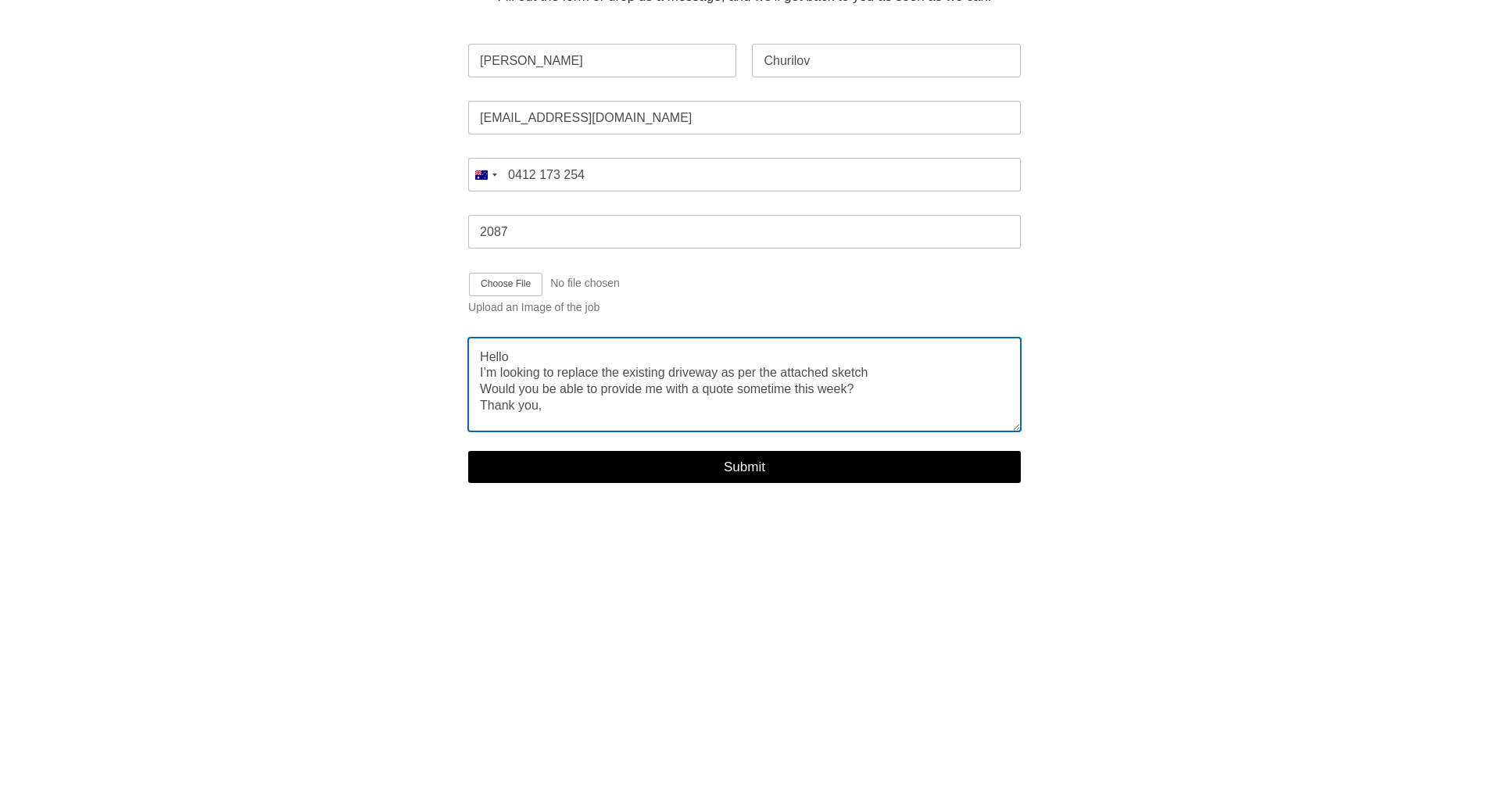
click at [599, 431] on textarea "Hello I’m looking to replace the existing driveway as per the attached sketch W…" at bounding box center [744, 385] width 553 height 93
type textarea "Hello I’m looking to replace the existing driveway as per the attached sketch W…"
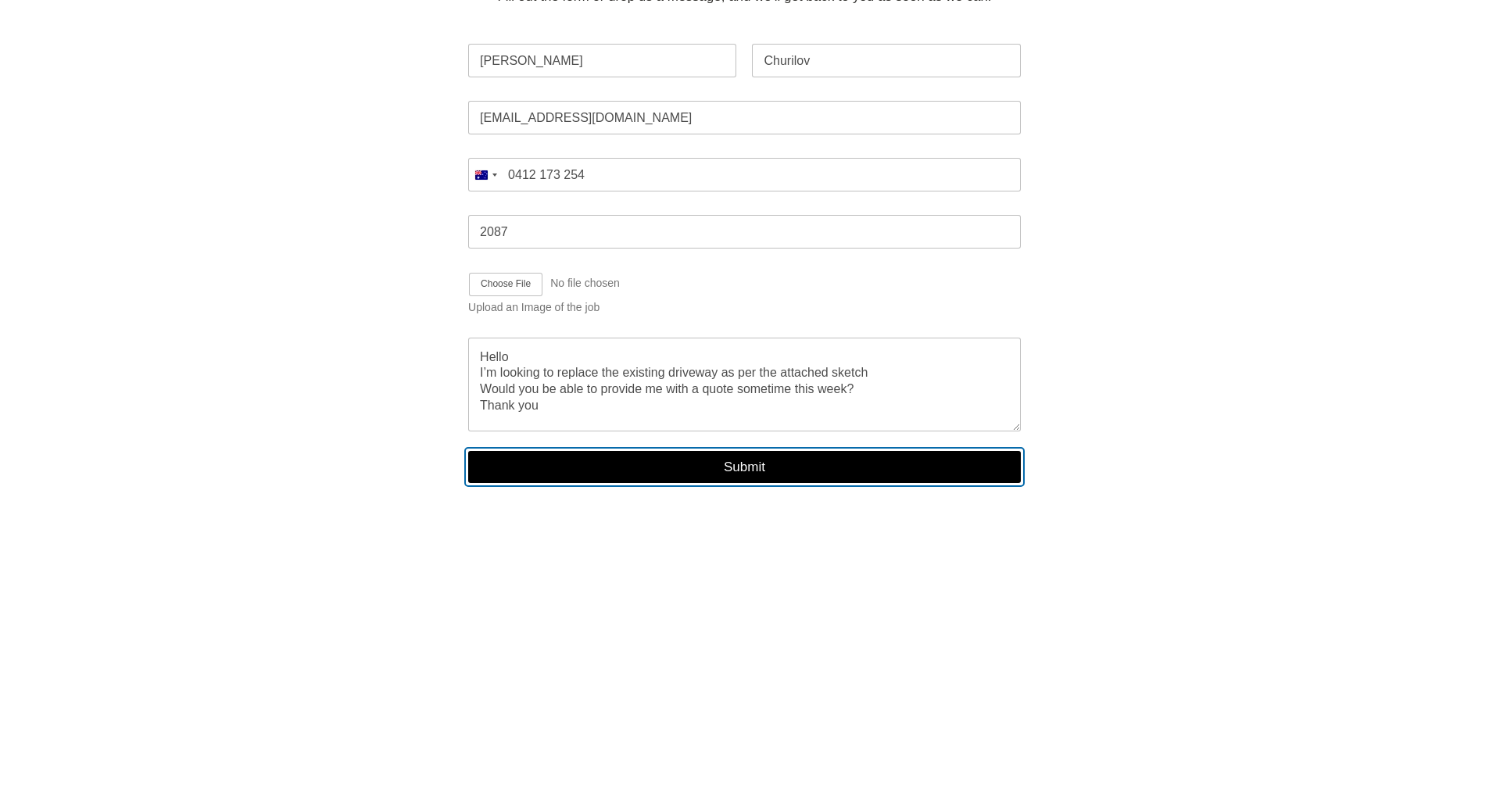
click at [705, 483] on button "Submit" at bounding box center [744, 467] width 553 height 32
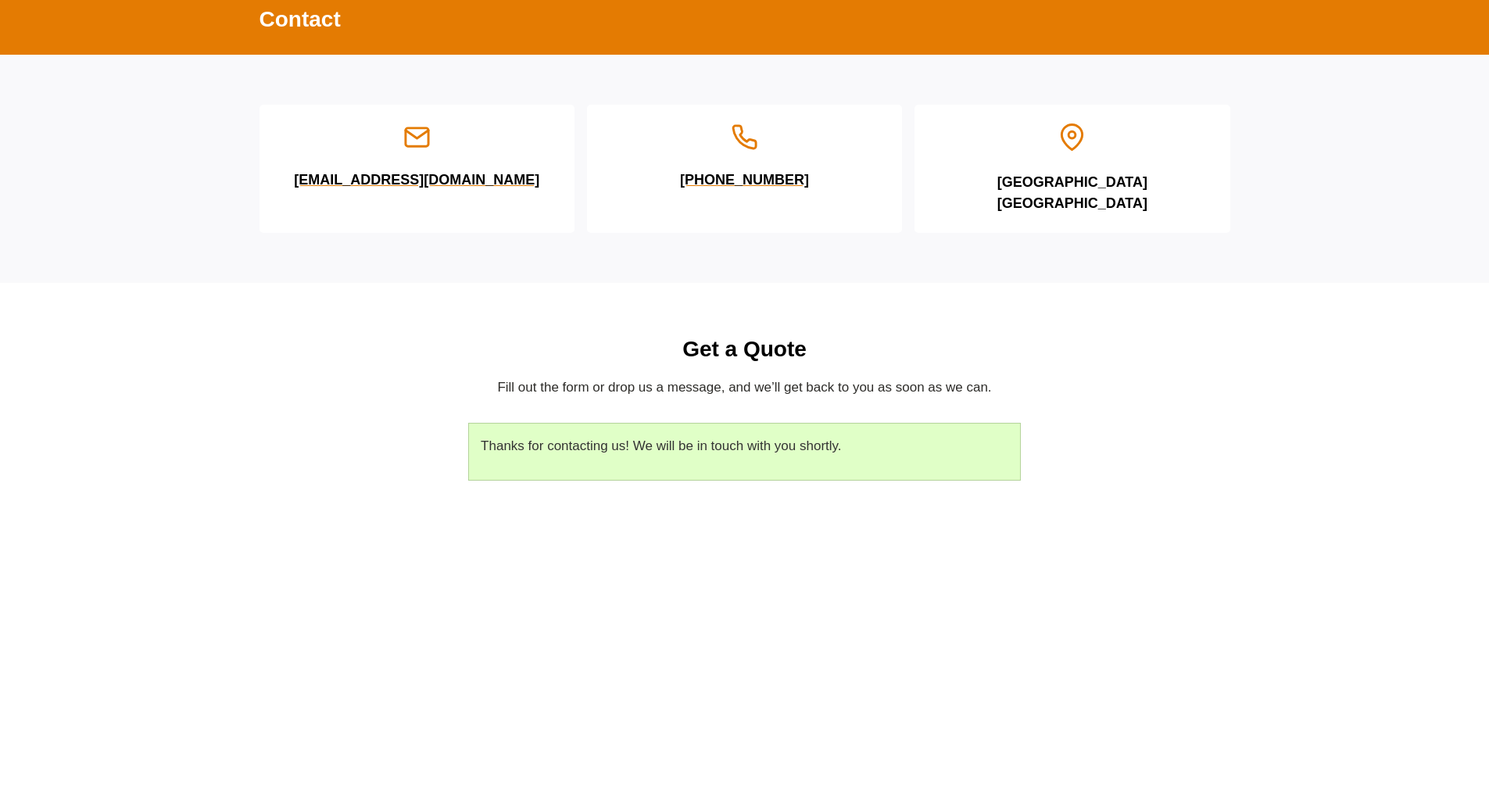
scroll to position [0, 0]
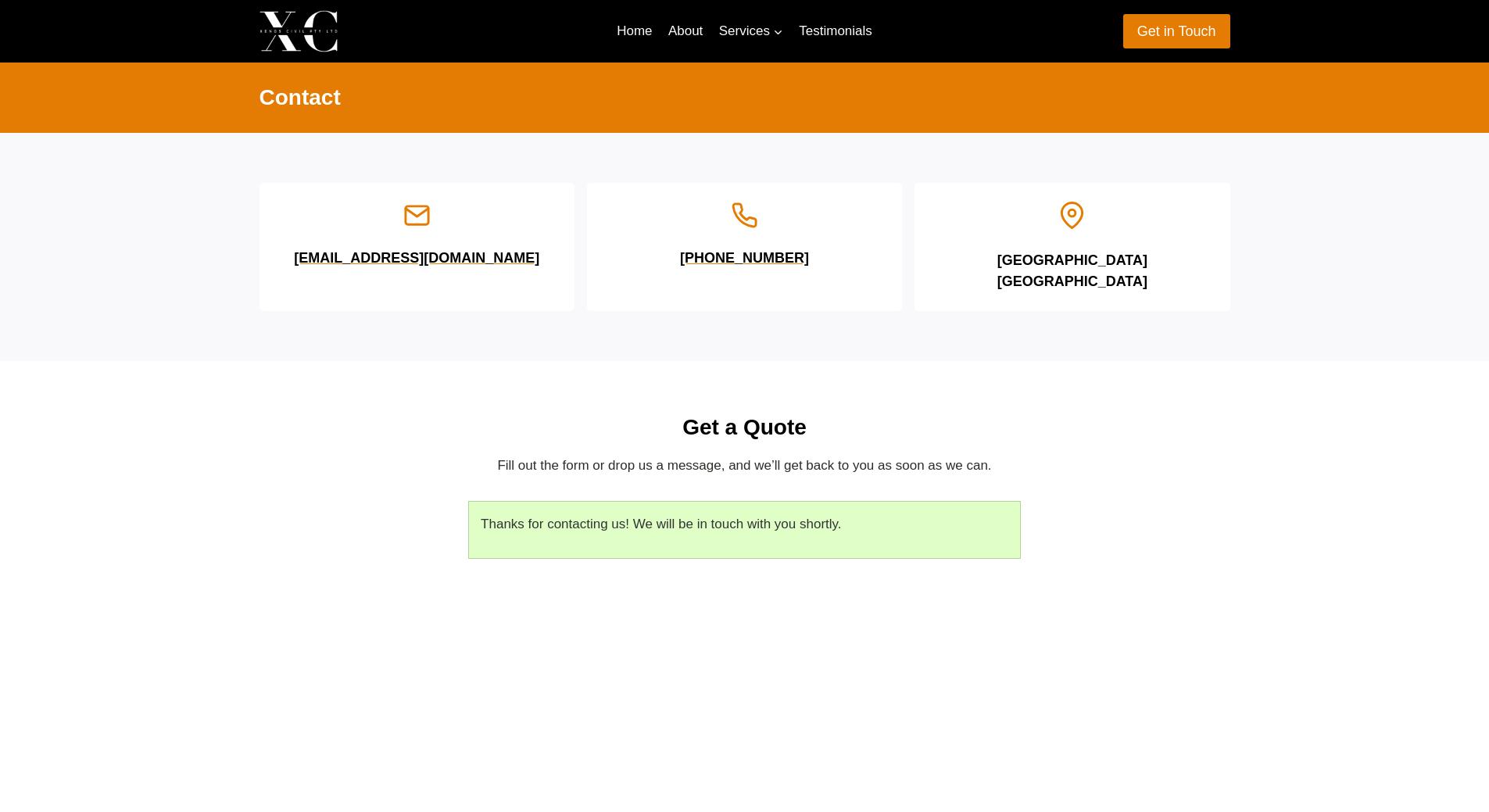
click at [1091, 413] on div "Get a Quote Fill out the form or drop us a message, and we’ll get back to you a…" at bounding box center [744, 494] width 1008 height 267
